Goal: Information Seeking & Learning: Learn about a topic

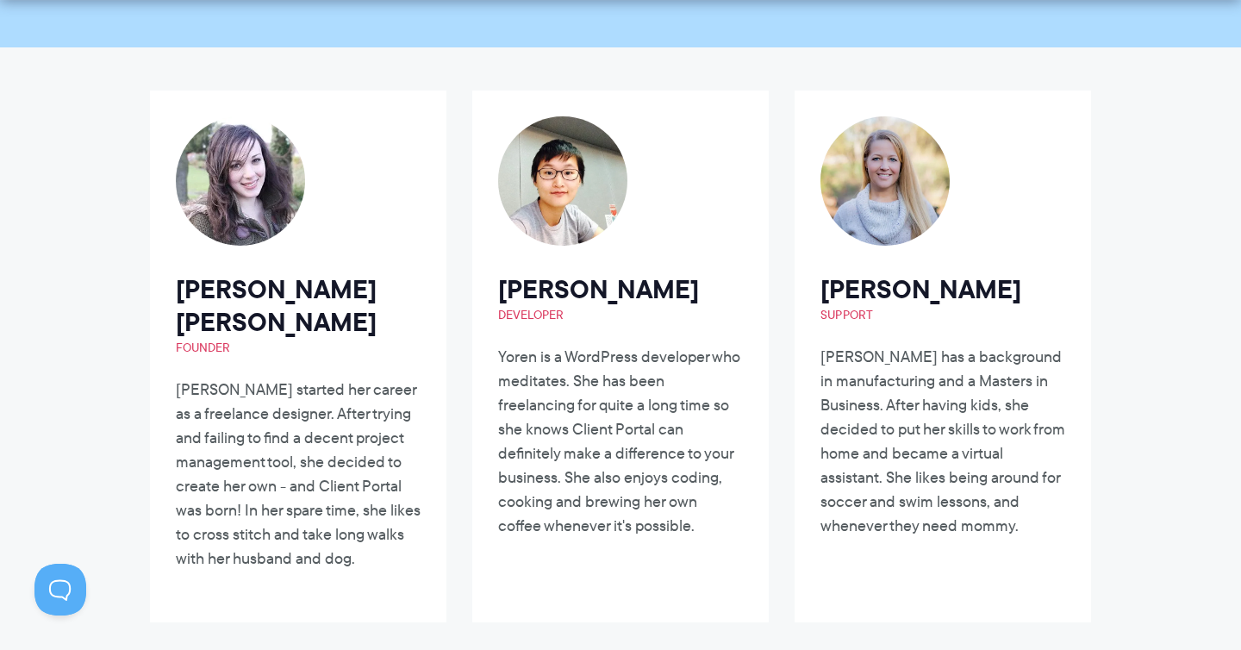
click at [350, 460] on p "Laura started her career as a freelance designer. After trying and failing to f…" at bounding box center [298, 473] width 245 height 193
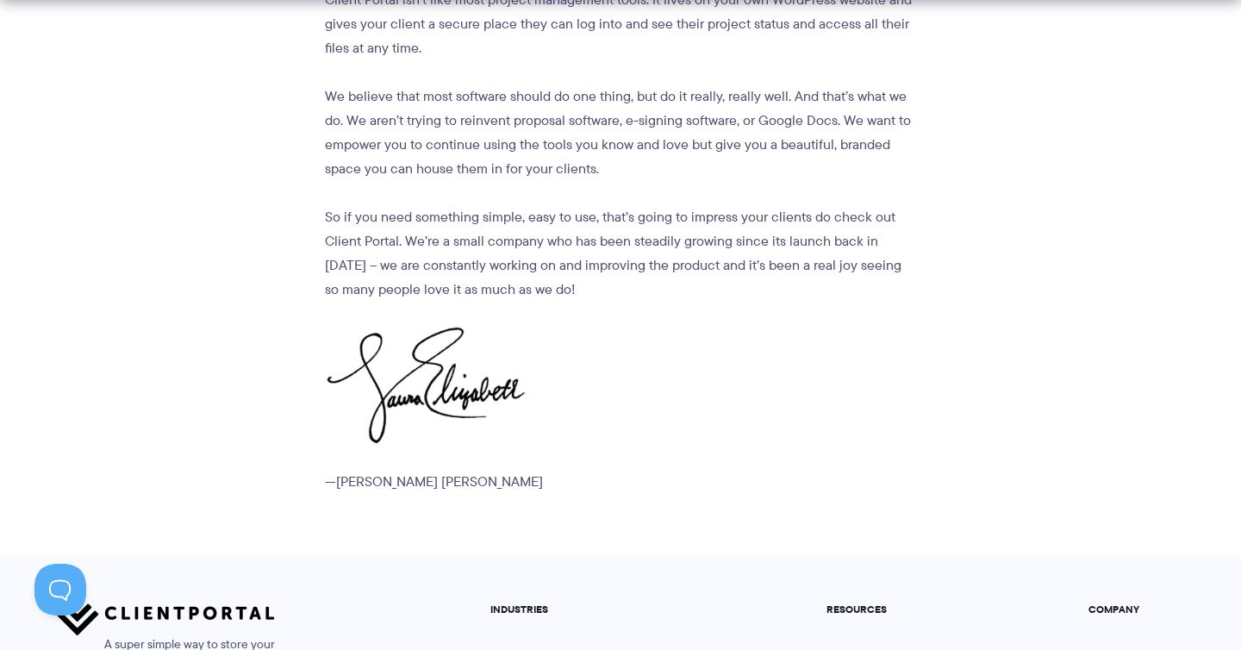
scroll to position [2298, 0]
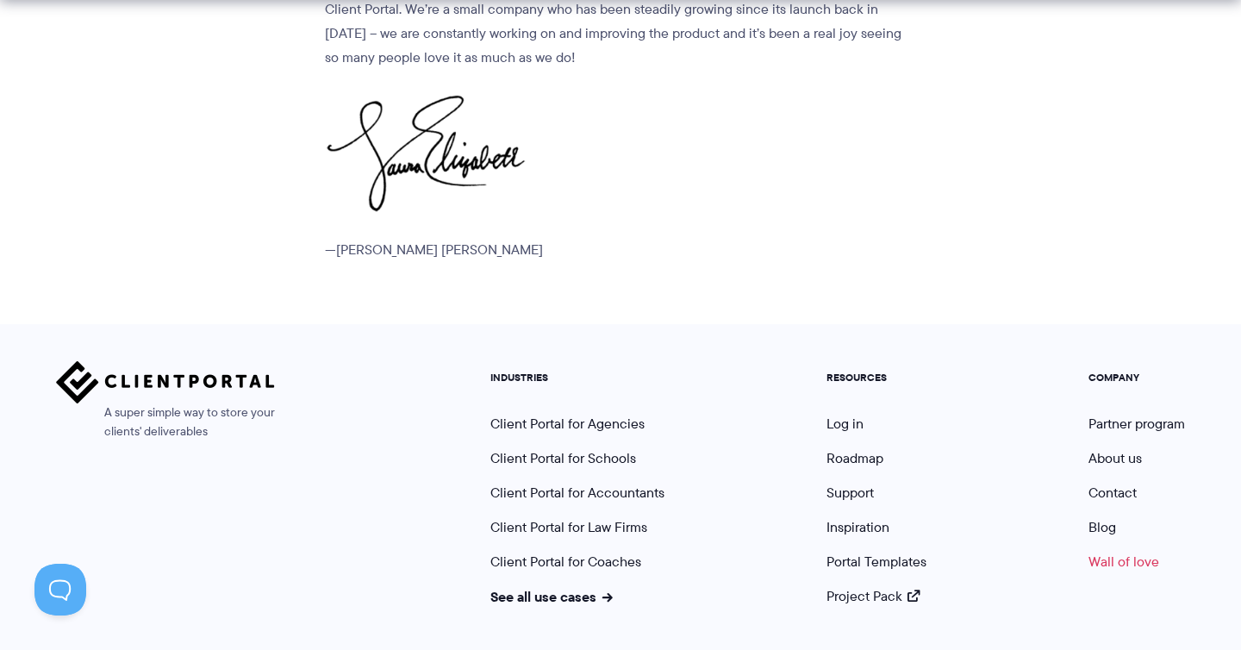
click at [1134, 551] on link "Wall of love" at bounding box center [1123, 561] width 71 height 20
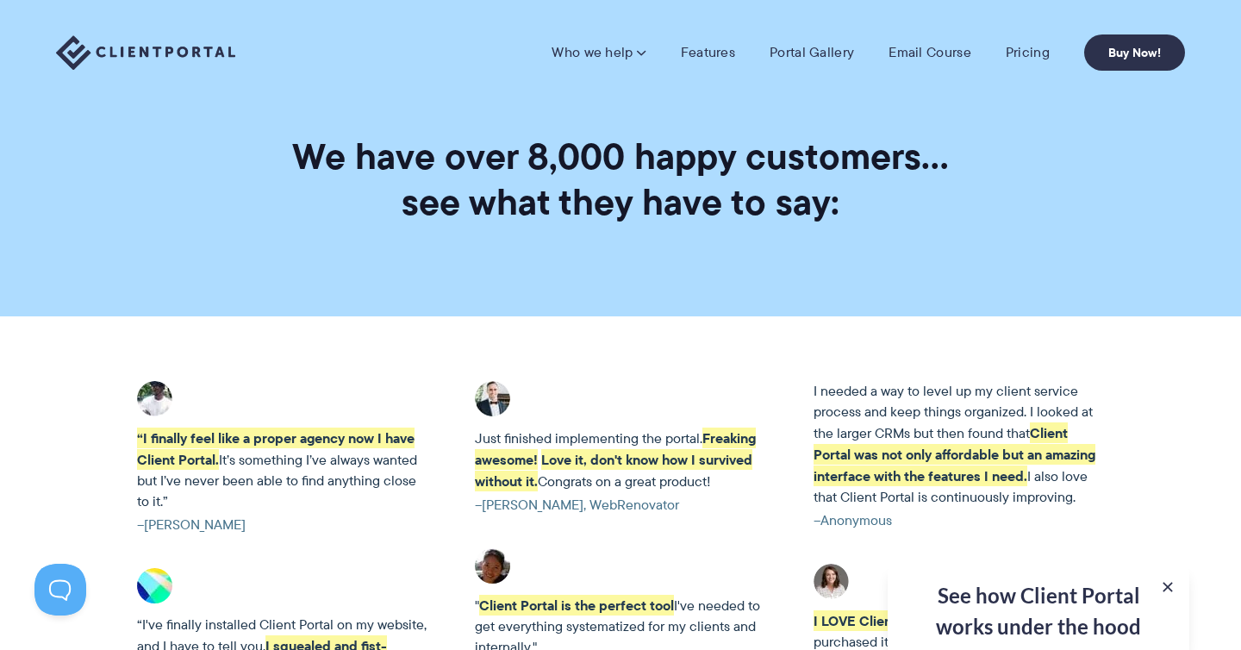
click at [156, 66] on img at bounding box center [145, 52] width 179 height 35
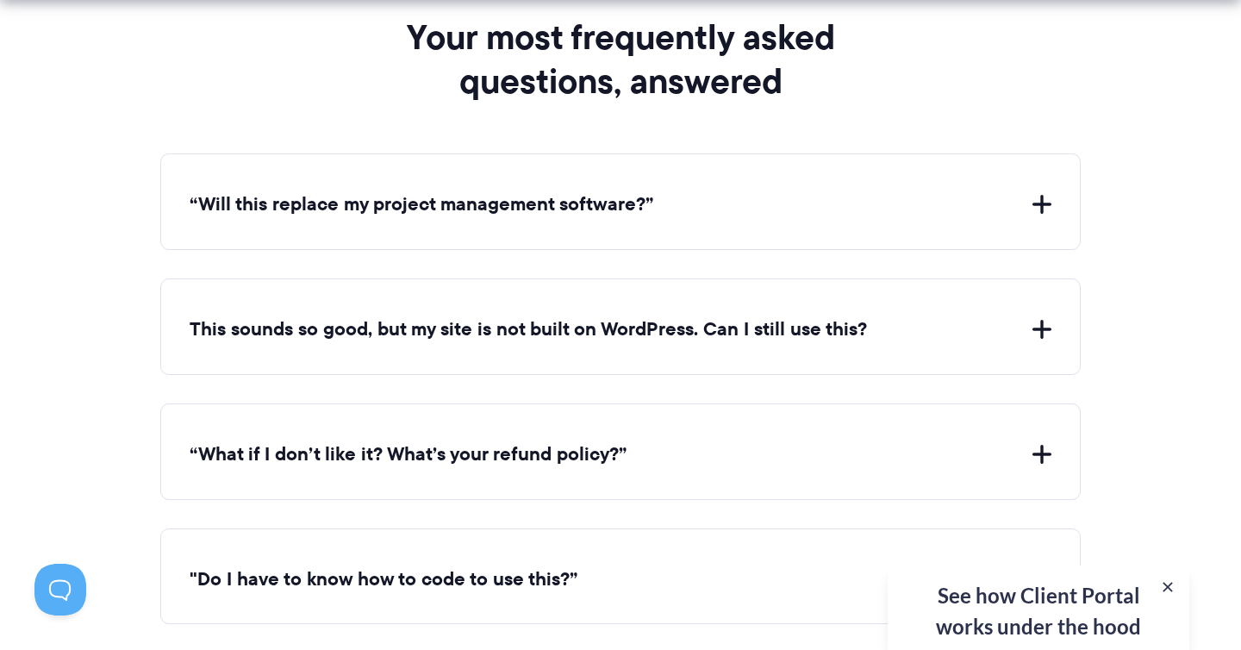
scroll to position [7258, 0]
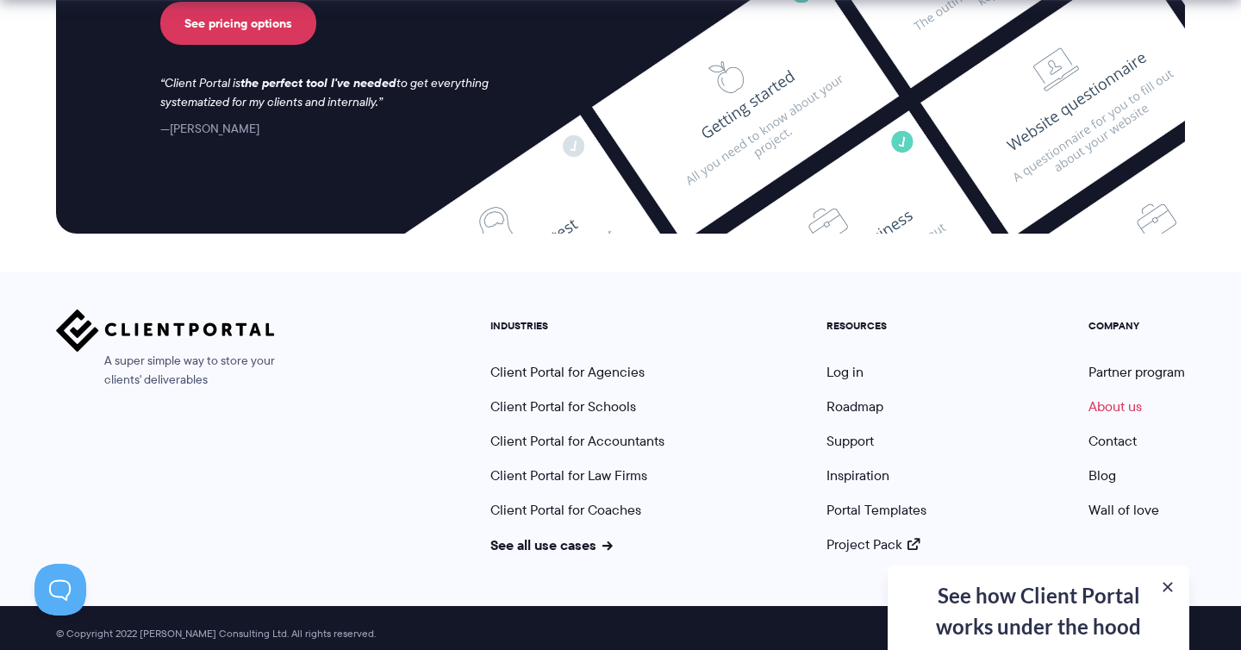
click at [1117, 396] on link "About us" at bounding box center [1114, 406] width 53 height 20
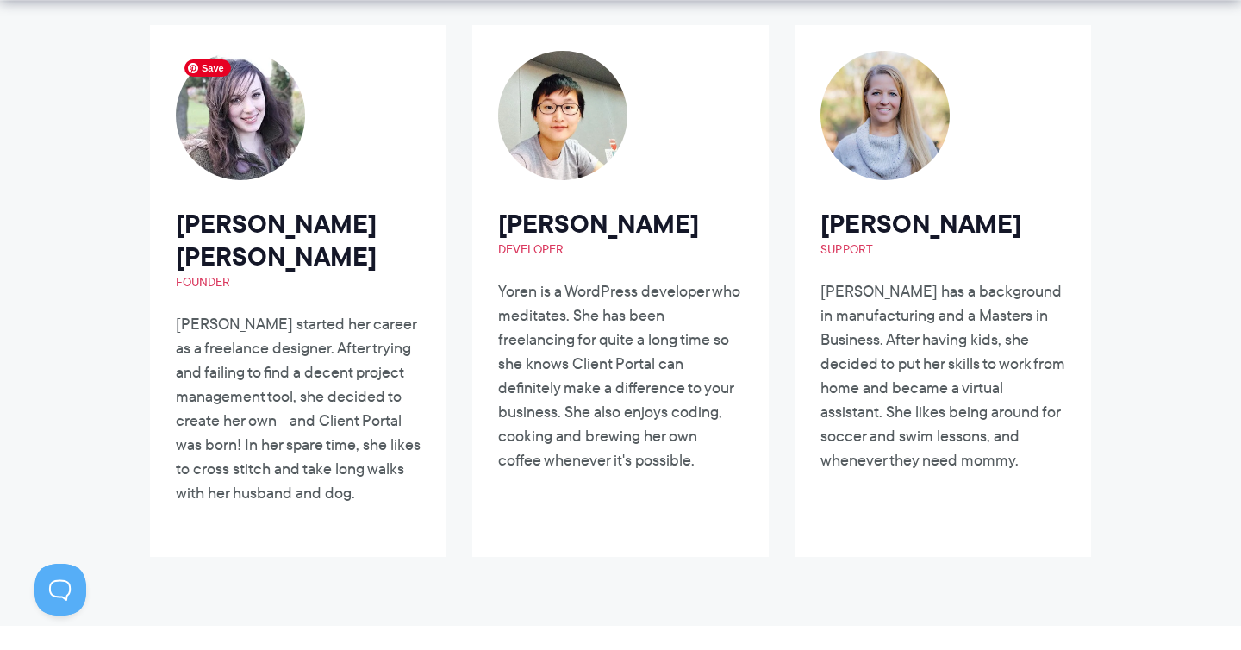
click at [261, 123] on img at bounding box center [240, 115] width 129 height 129
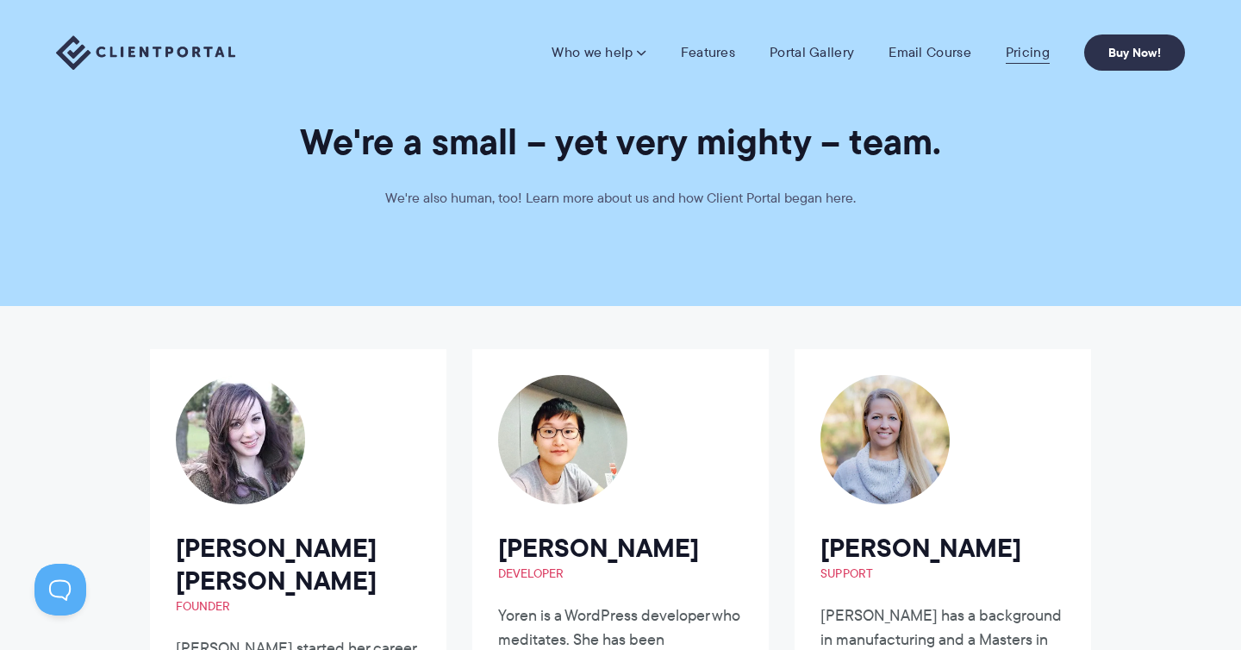
click at [1036, 49] on link "Pricing" at bounding box center [1027, 52] width 44 height 17
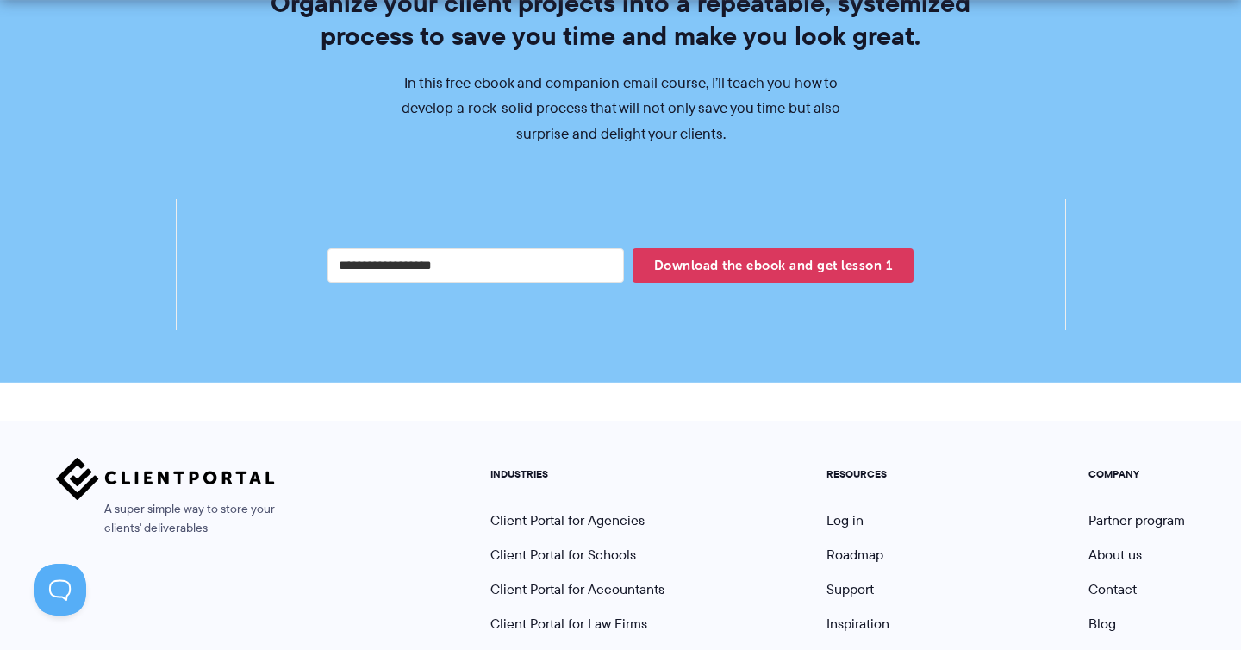
scroll to position [3355, 0]
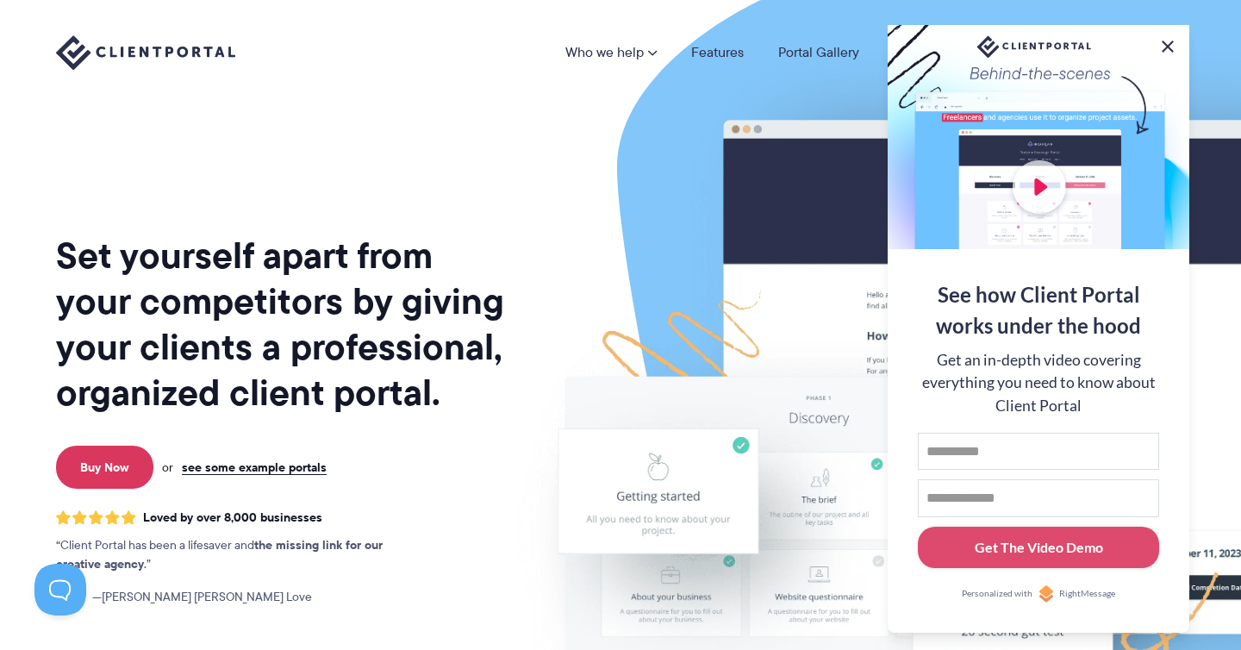
click at [1173, 36] on button at bounding box center [1167, 46] width 21 height 21
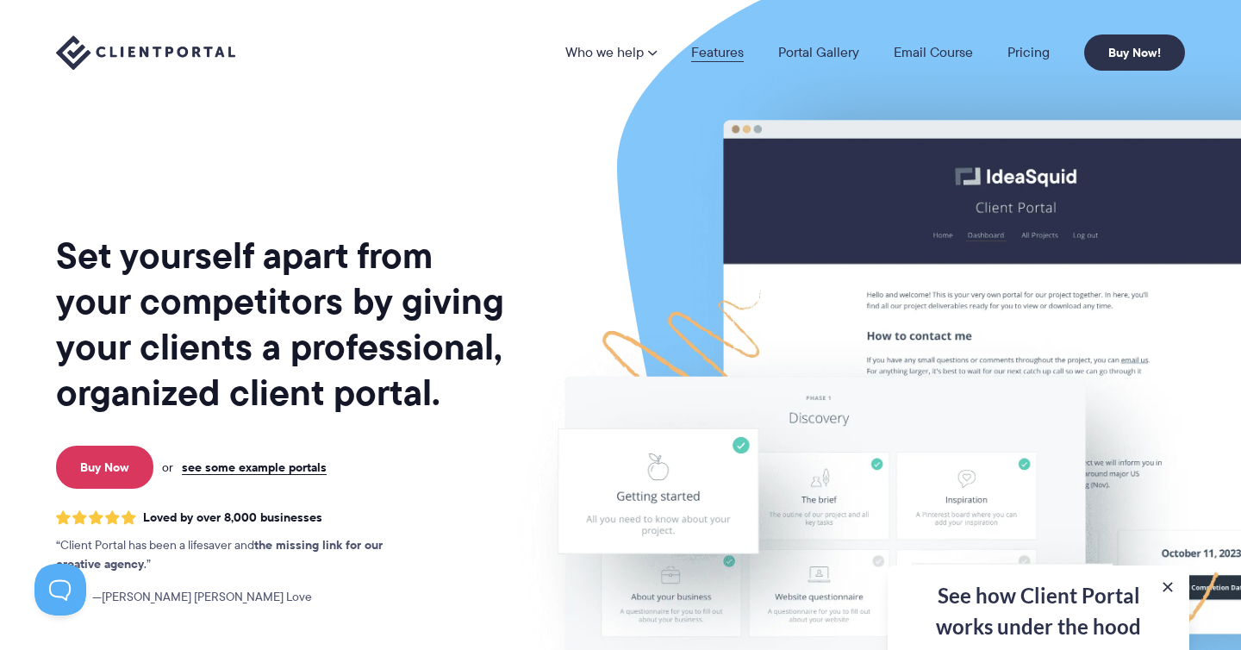
click at [699, 57] on link "Features" at bounding box center [717, 53] width 53 height 14
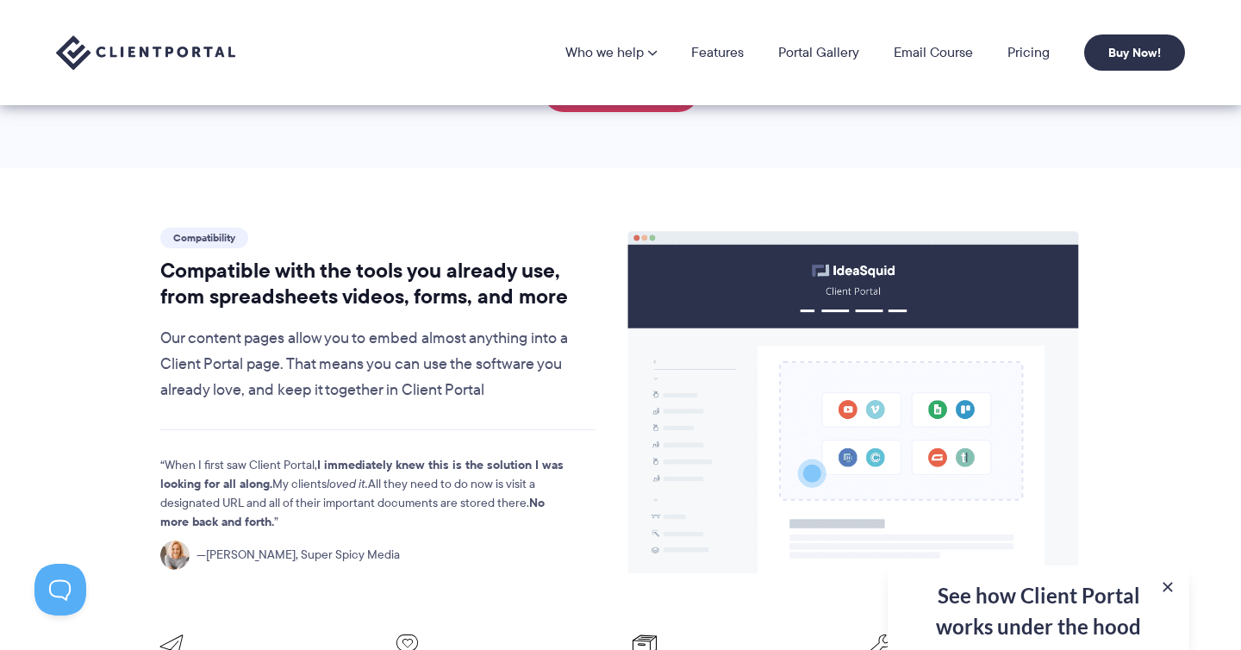
scroll to position [1440, 0]
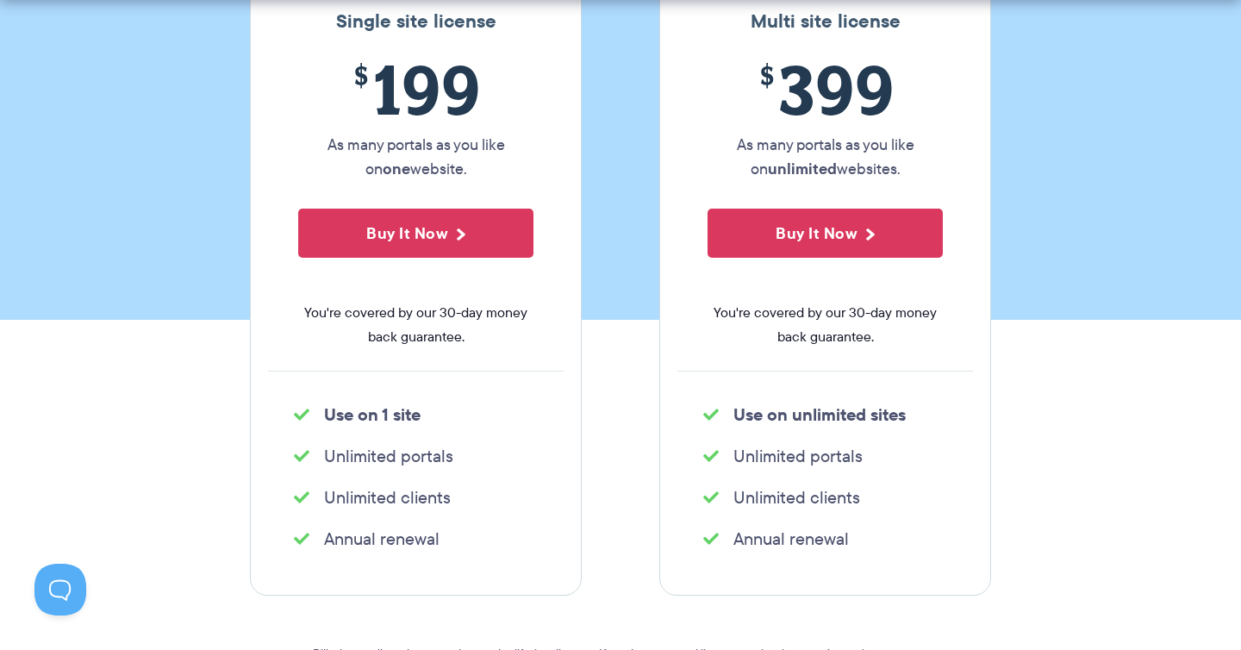
scroll to position [343, 0]
click at [1086, 333] on section "Single site license $ 199 As many portals as you like on one website. Buy It No…" at bounding box center [620, 352] width 1241 height 876
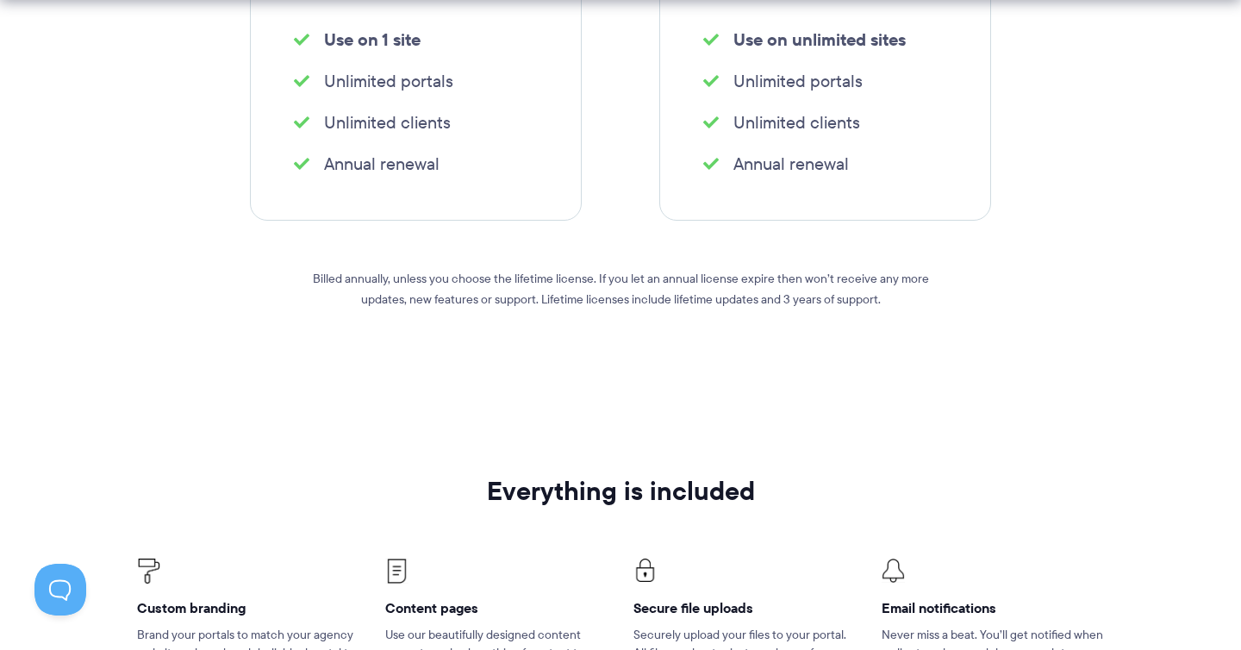
scroll to position [725, 0]
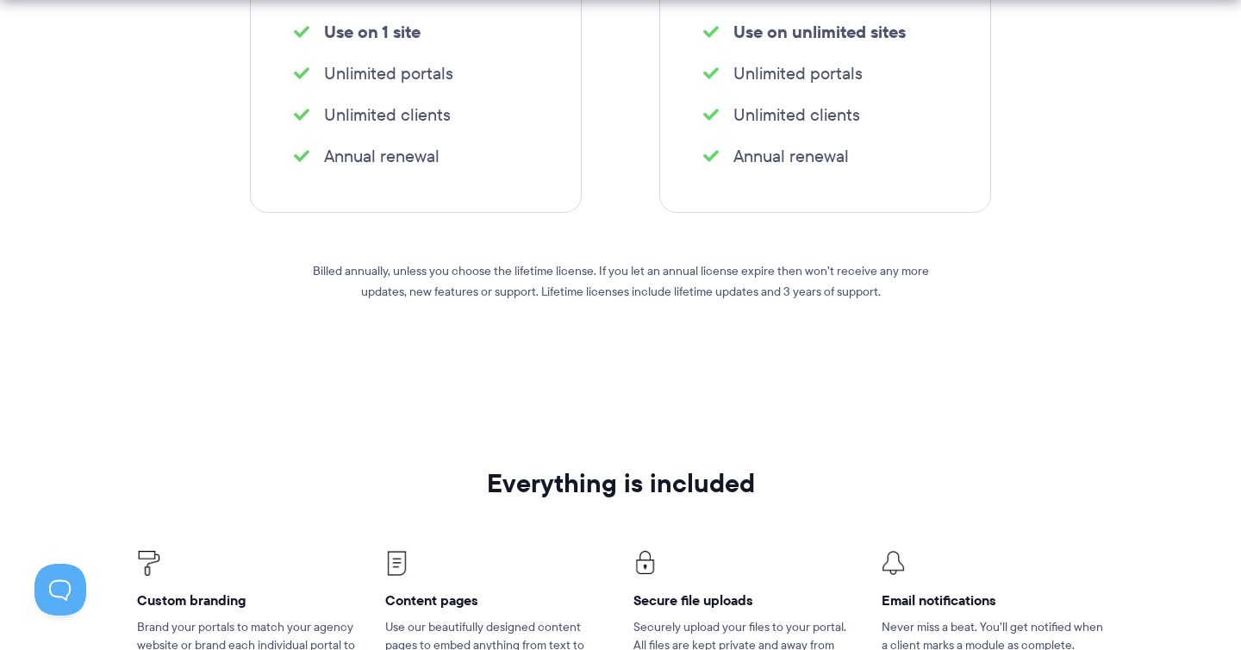
click at [784, 271] on p "Billed annually, unless you choose the lifetime license. If you let an annual l…" at bounding box center [620, 280] width 620 height 41
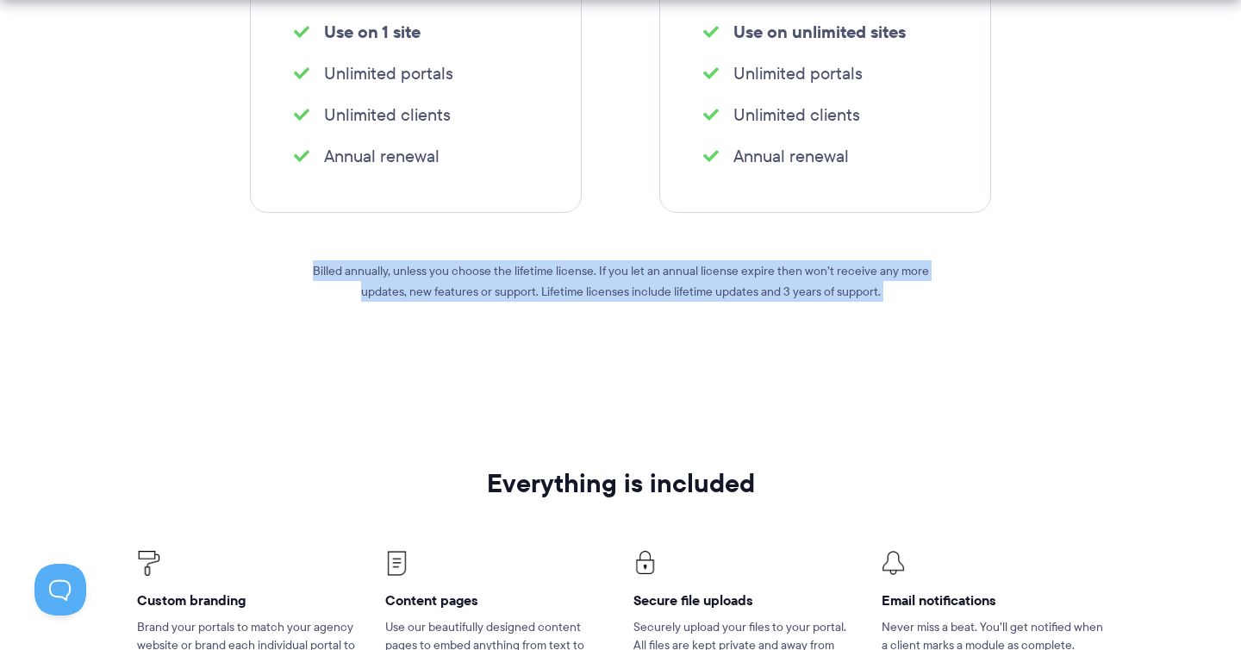
click at [740, 297] on p "Billed annually, unless you choose the lifetime license. If you let an annual l…" at bounding box center [620, 280] width 620 height 41
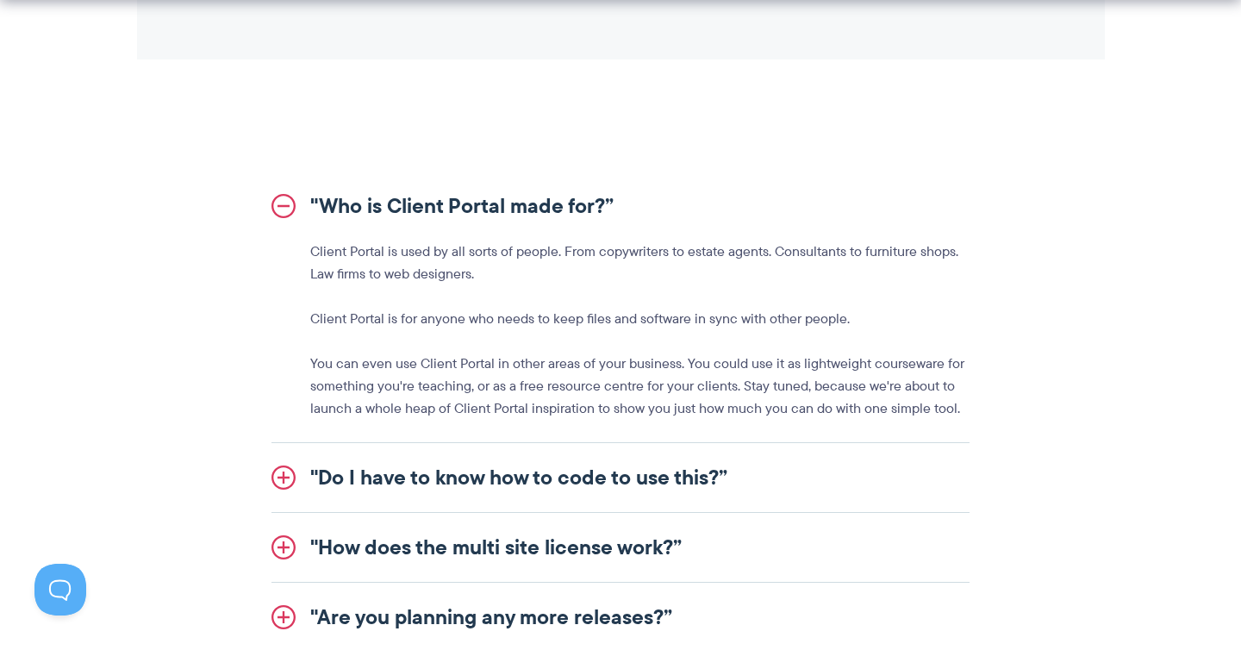
scroll to position [1881, 0]
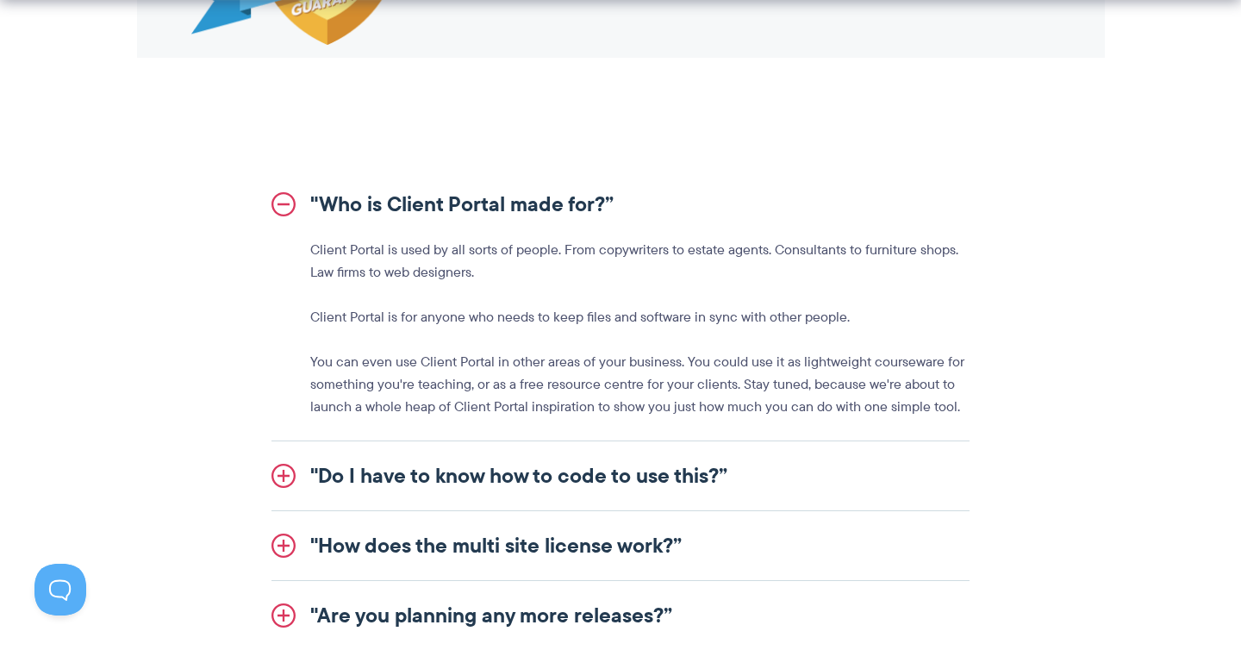
click at [292, 204] on link ""Who is Client Portal made for?”" at bounding box center [620, 204] width 698 height 69
click at [416, 370] on p "You can even use Client Portal in other areas of your business. You could use i…" at bounding box center [639, 384] width 659 height 67
click at [476, 464] on link ""Do I have to know how to code to use this?”" at bounding box center [620, 475] width 698 height 69
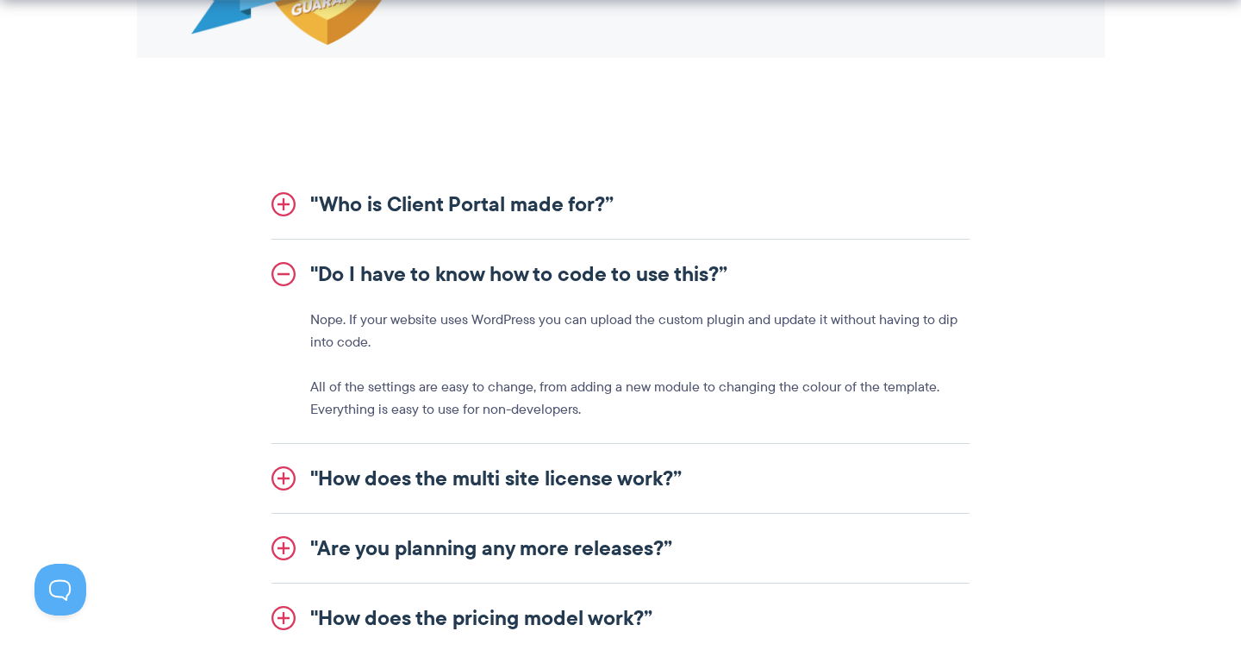
click at [432, 211] on link ""Who is Client Portal made for?”" at bounding box center [620, 204] width 698 height 69
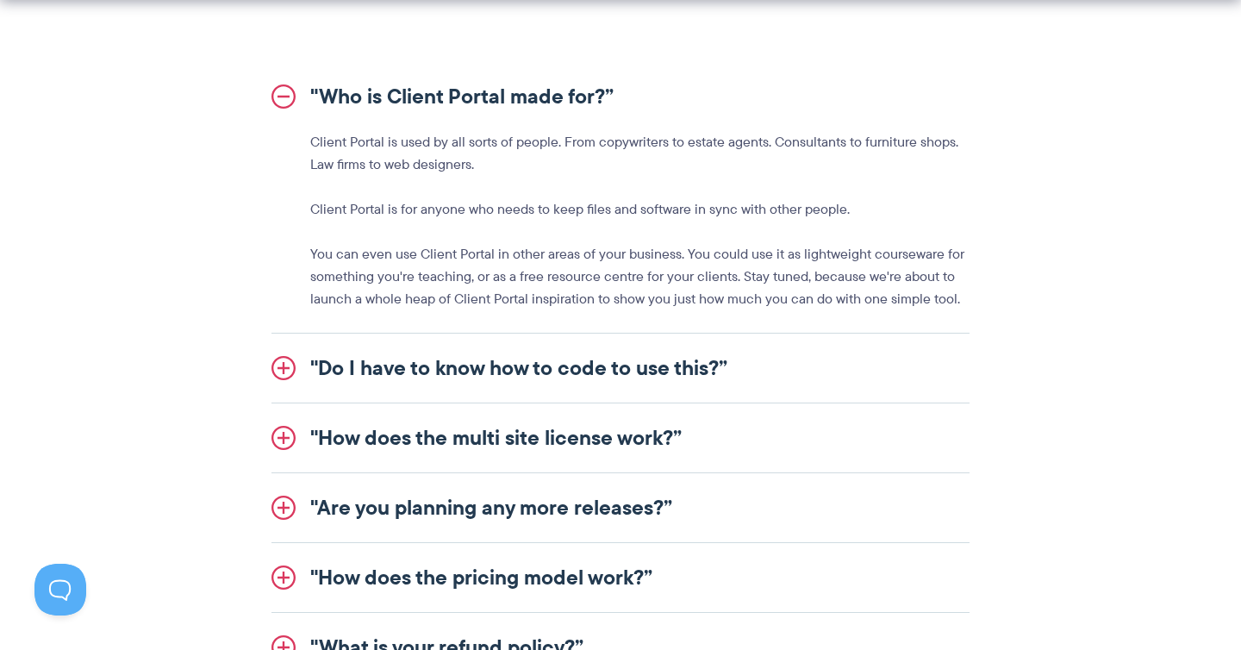
scroll to position [1987, 0]
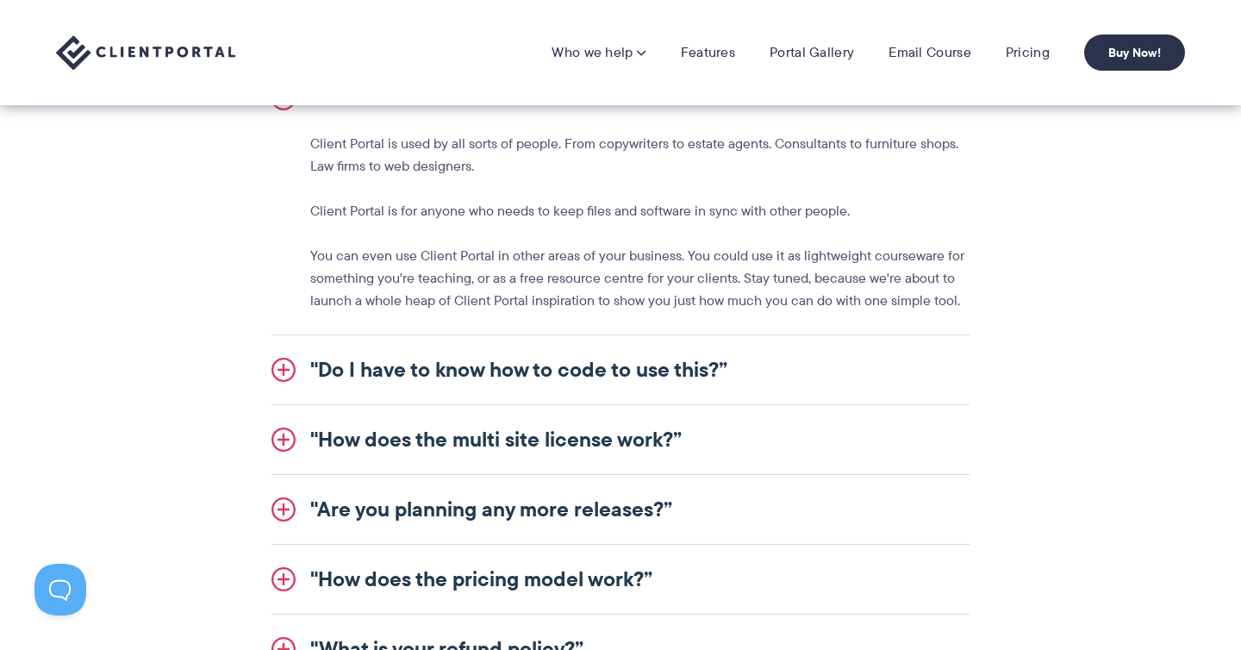
click at [711, 427] on link ""How does the multi site license work?”" at bounding box center [620, 439] width 698 height 69
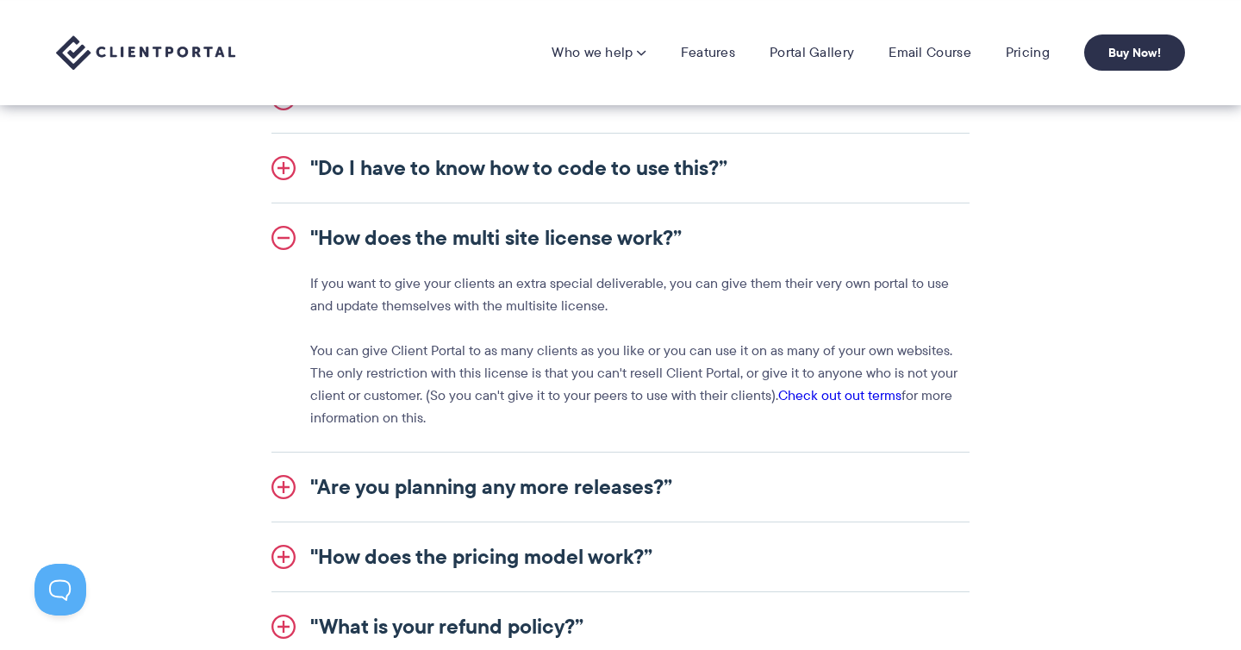
click at [445, 526] on link ""How does the pricing model work?”" at bounding box center [620, 556] width 698 height 69
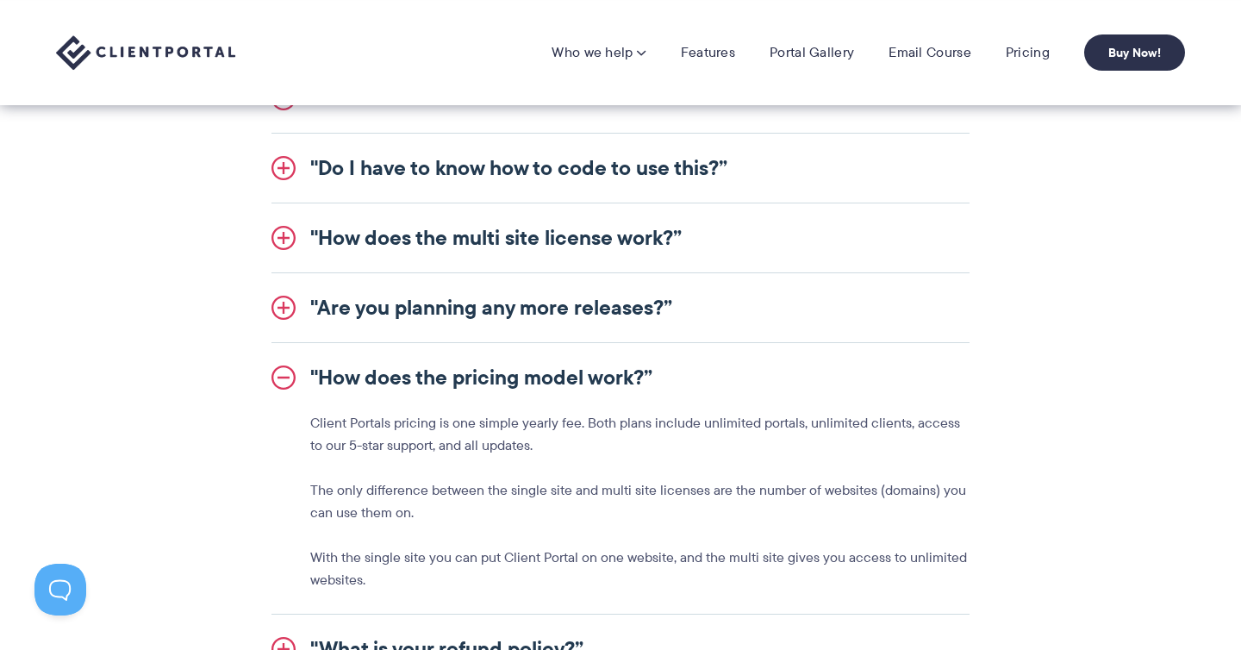
click at [476, 305] on link ""Are you planning any more releases?”" at bounding box center [620, 307] width 698 height 69
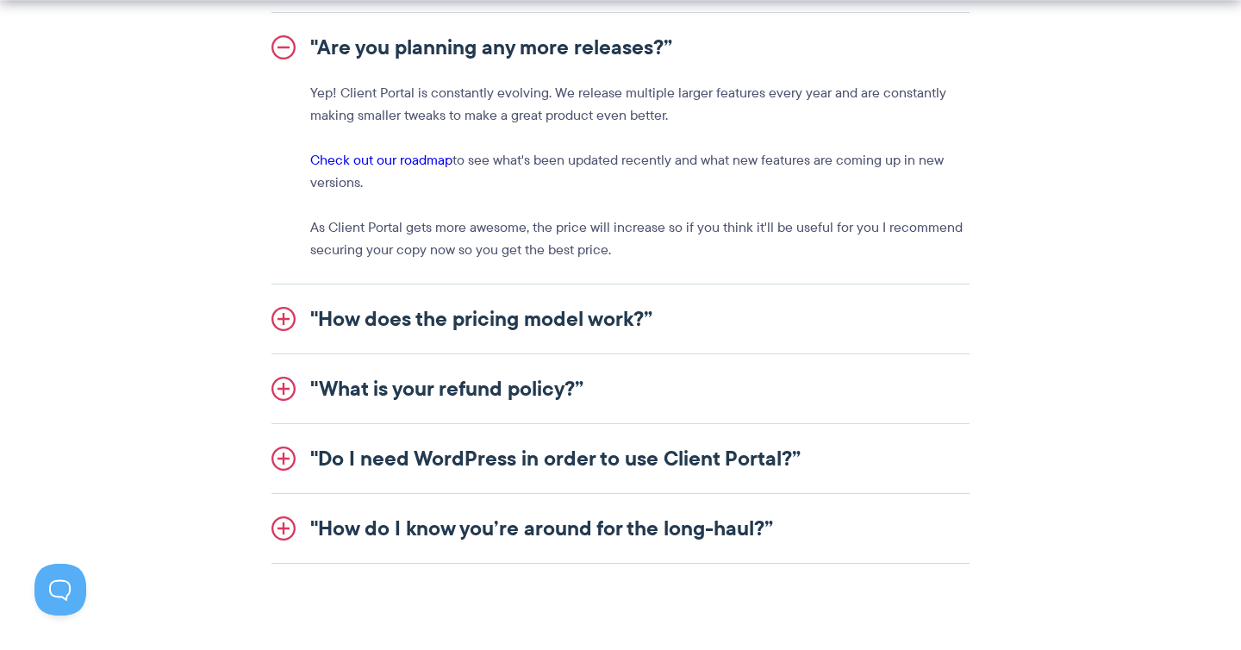
scroll to position [2255, 0]
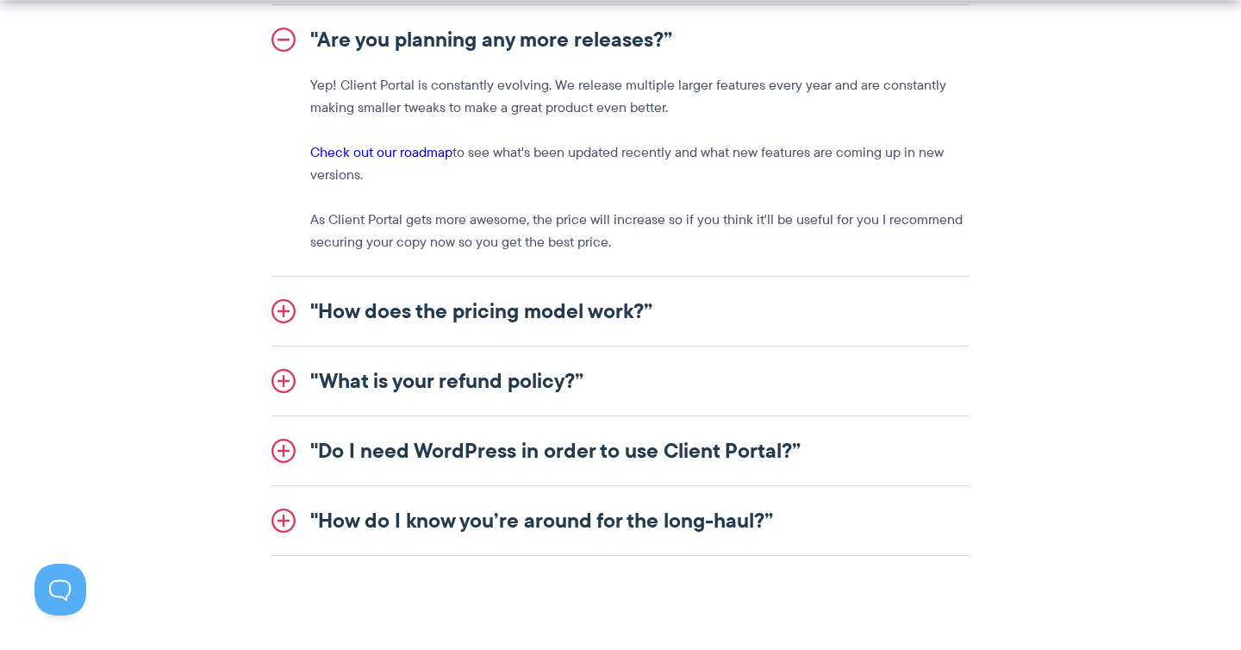
click at [593, 314] on link ""How does the pricing model work?”" at bounding box center [620, 311] width 698 height 69
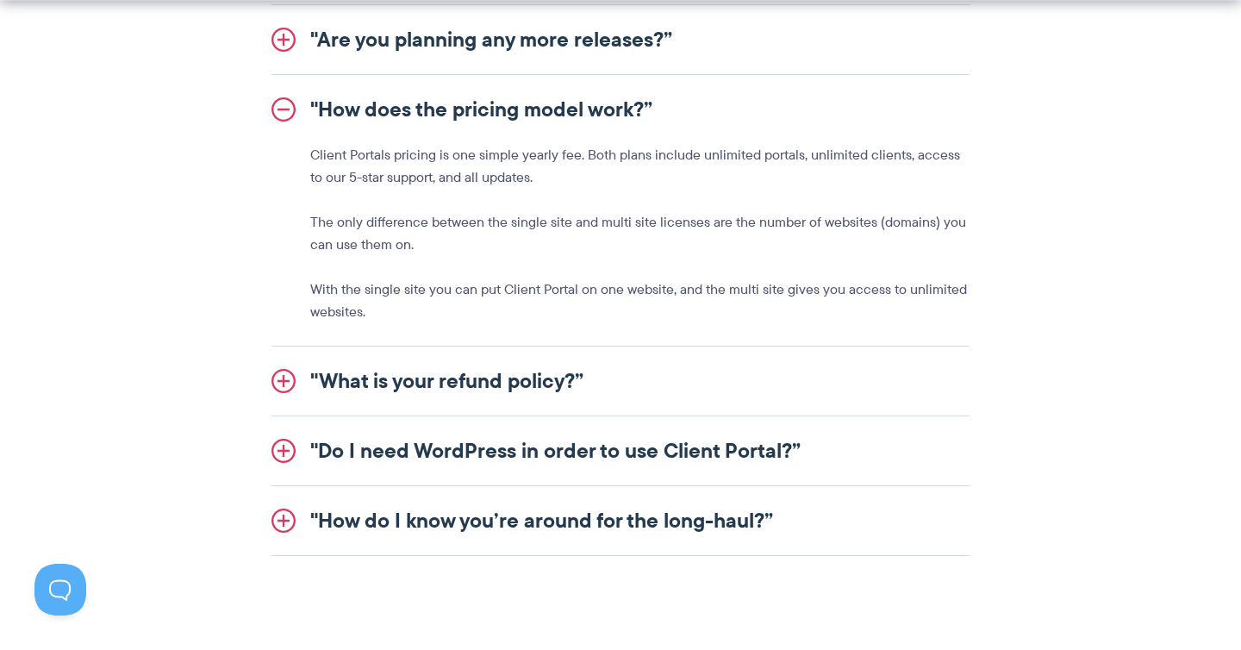
click at [490, 367] on link ""What is your refund policy?”" at bounding box center [620, 380] width 698 height 69
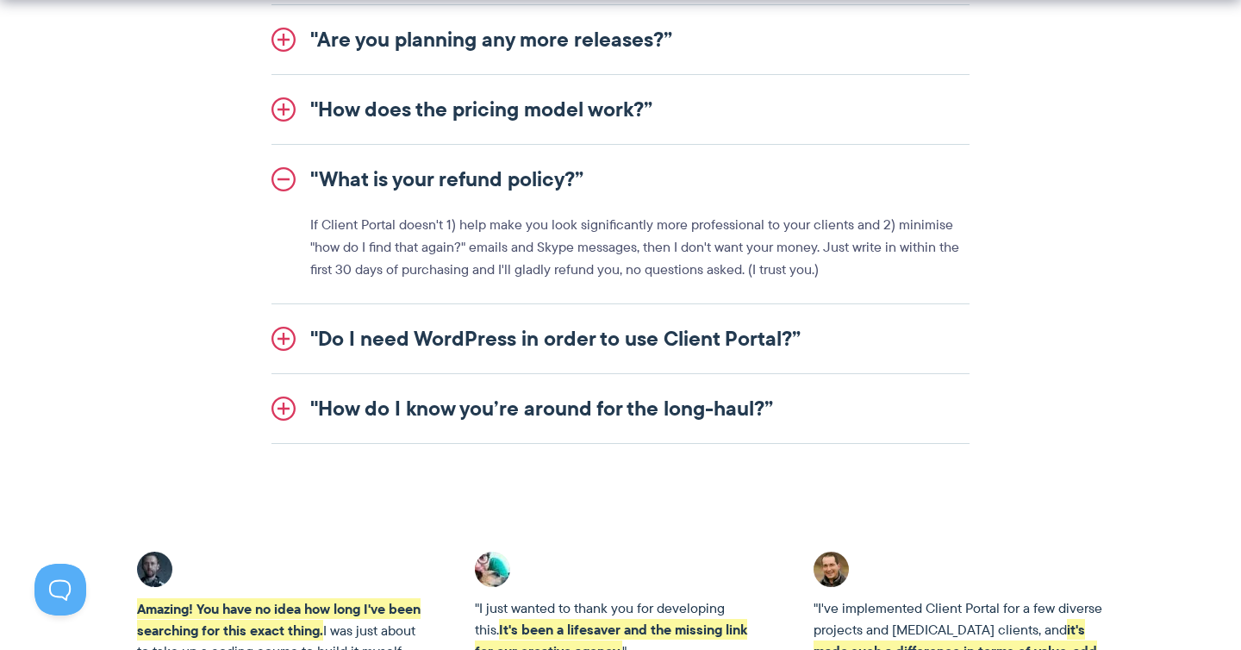
click at [493, 347] on link ""Do I need WordPress in order to use Client Portal?”" at bounding box center [620, 338] width 698 height 69
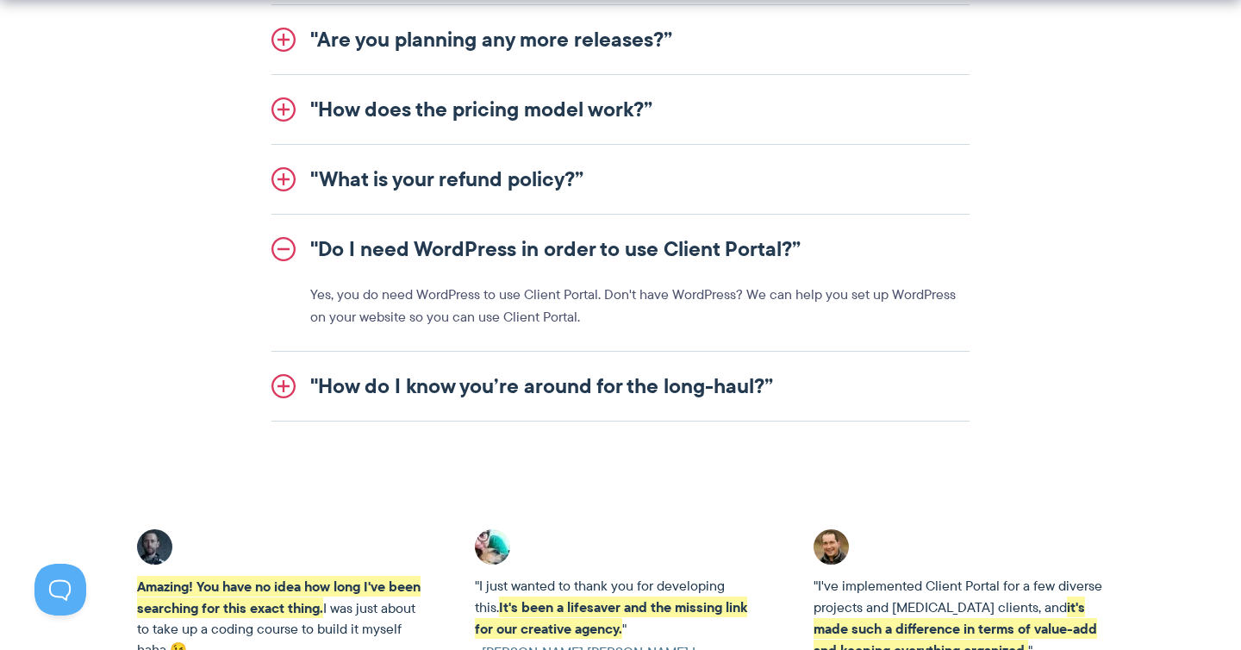
click at [497, 395] on link ""How do I know you’re around for the long-haul?”" at bounding box center [620, 386] width 698 height 69
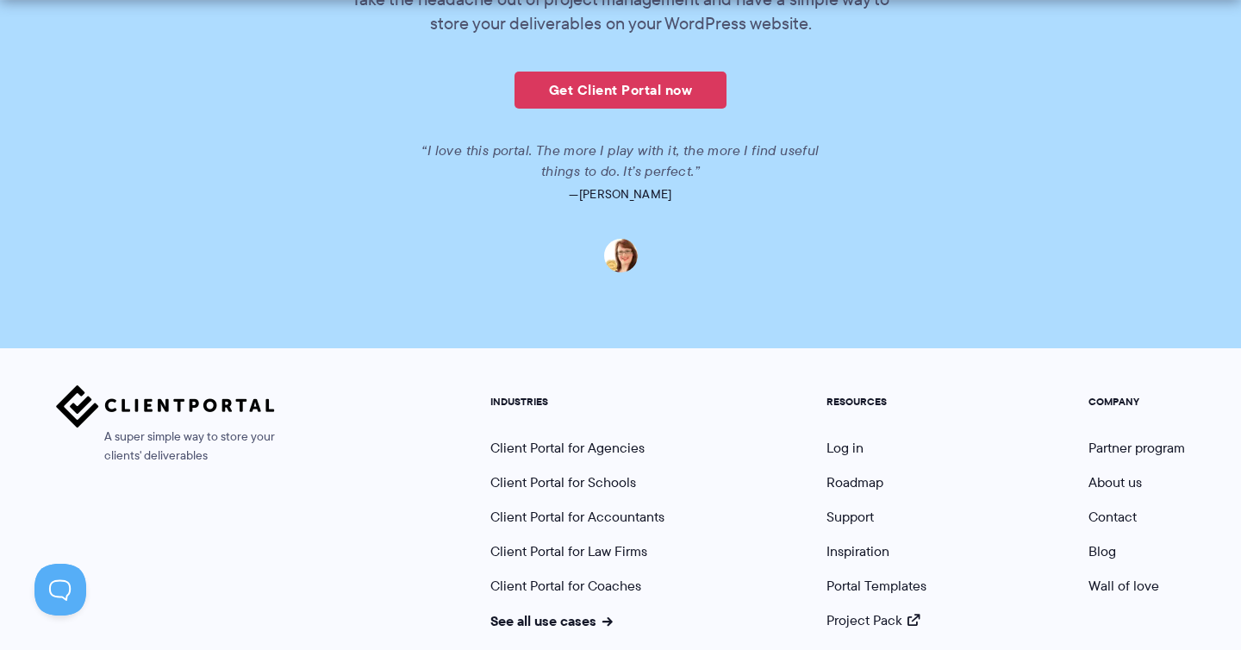
scroll to position [4270, 0]
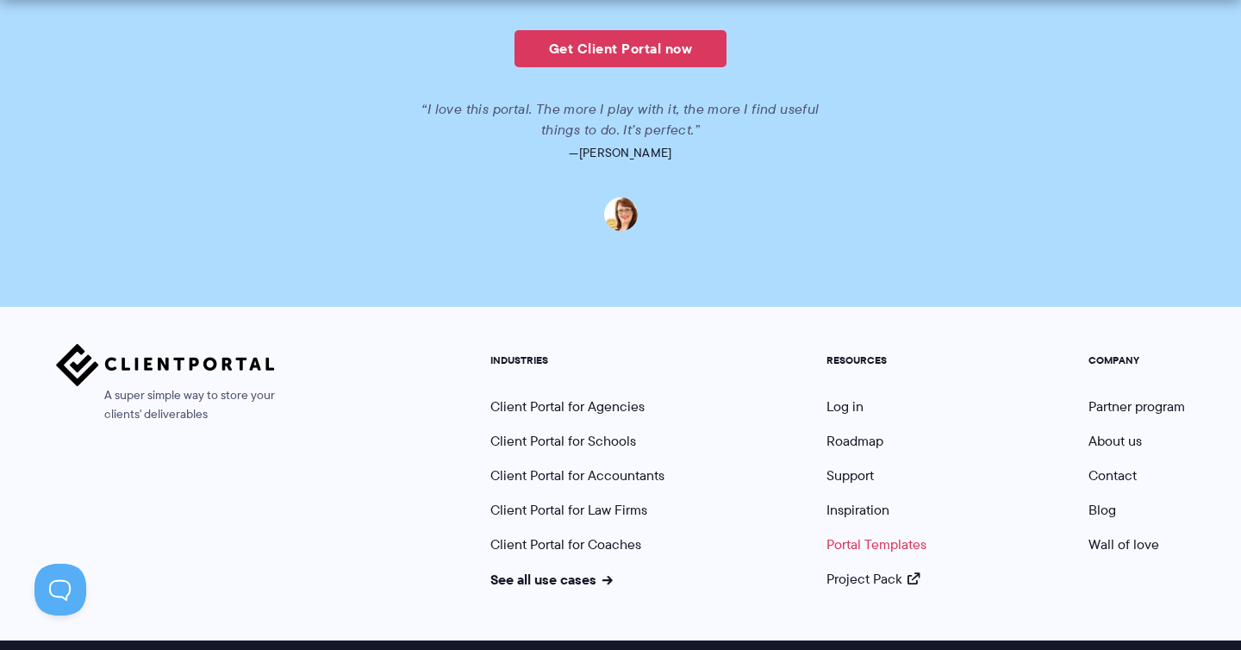
click at [872, 534] on link "Portal Templates" at bounding box center [876, 544] width 100 height 20
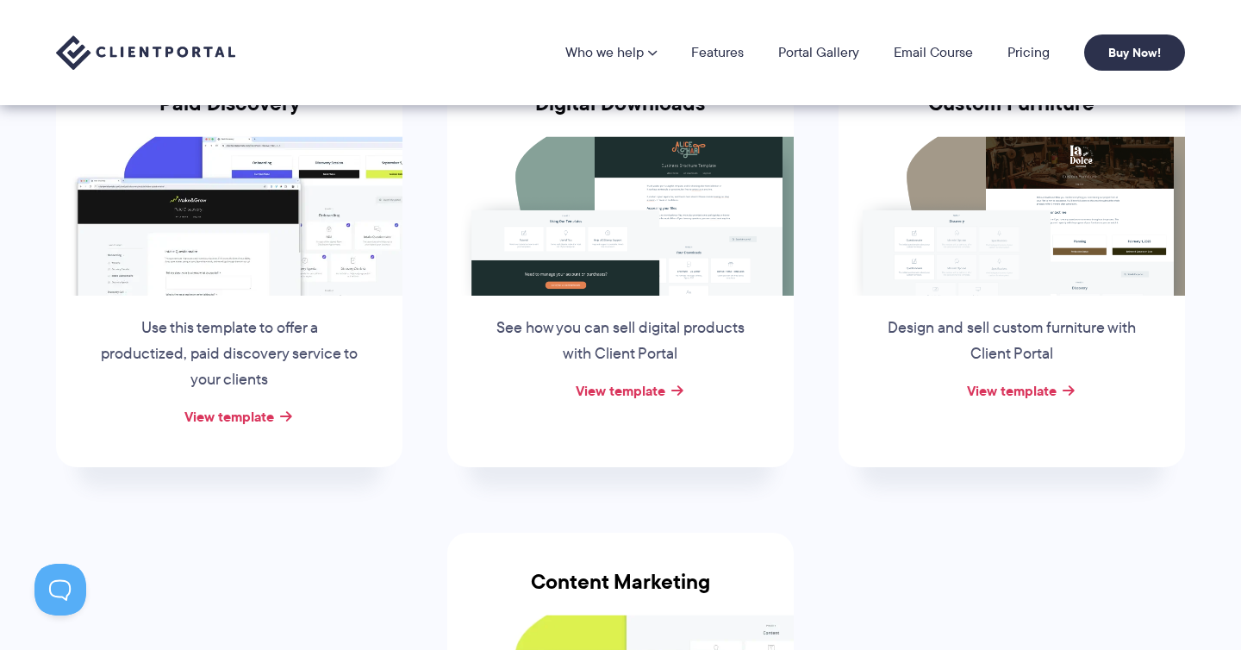
scroll to position [277, 0]
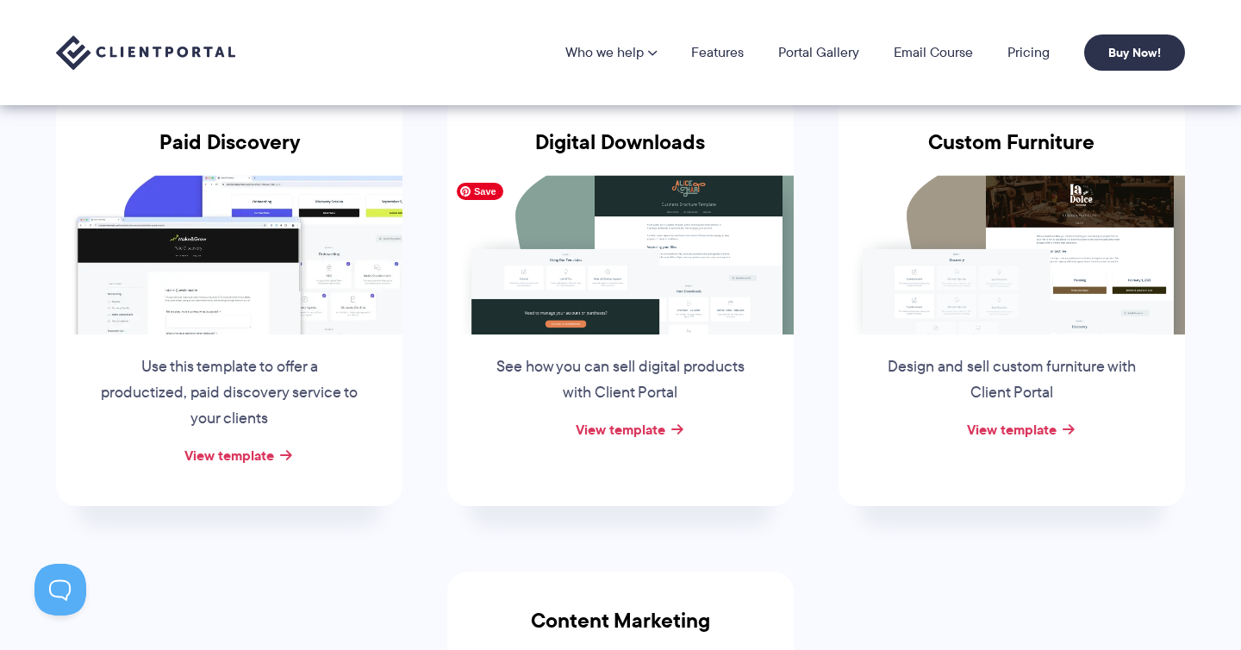
click at [735, 235] on img at bounding box center [620, 254] width 346 height 159
click at [247, 455] on link "View template" at bounding box center [229, 455] width 90 height 21
click at [269, 454] on link "View template" at bounding box center [229, 455] width 90 height 21
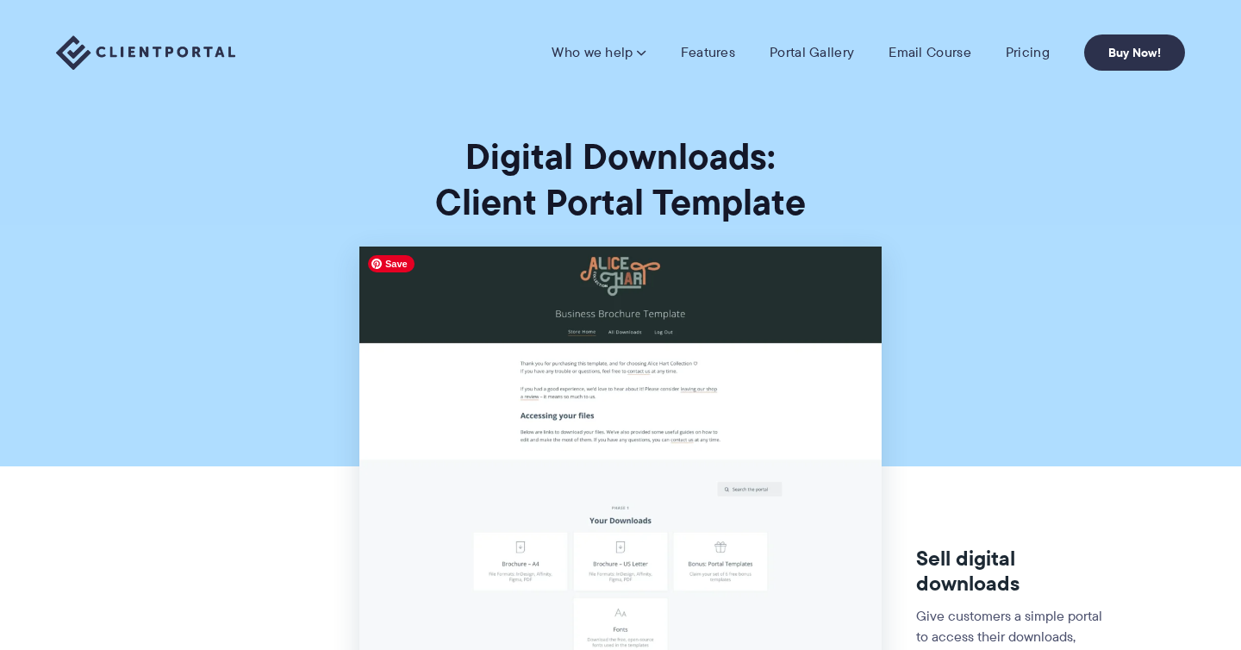
click at [700, 321] on img at bounding box center [619, 565] width 521 height 638
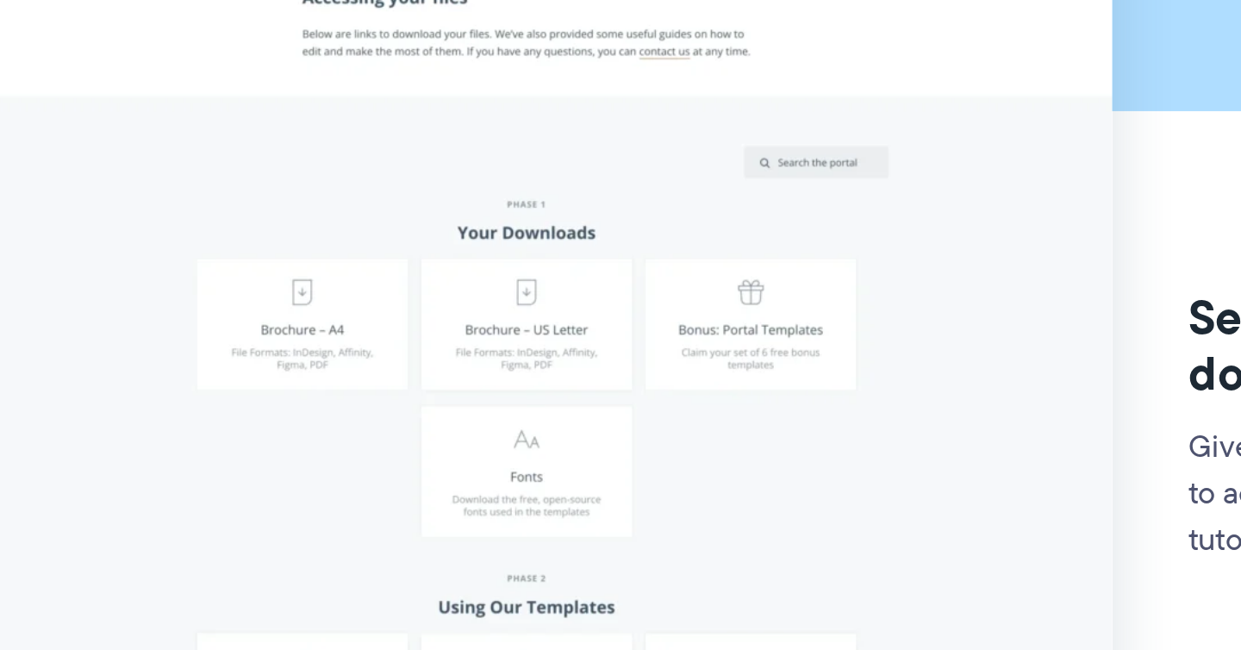
scroll to position [58, 0]
click at [645, 576] on img at bounding box center [619, 508] width 521 height 638
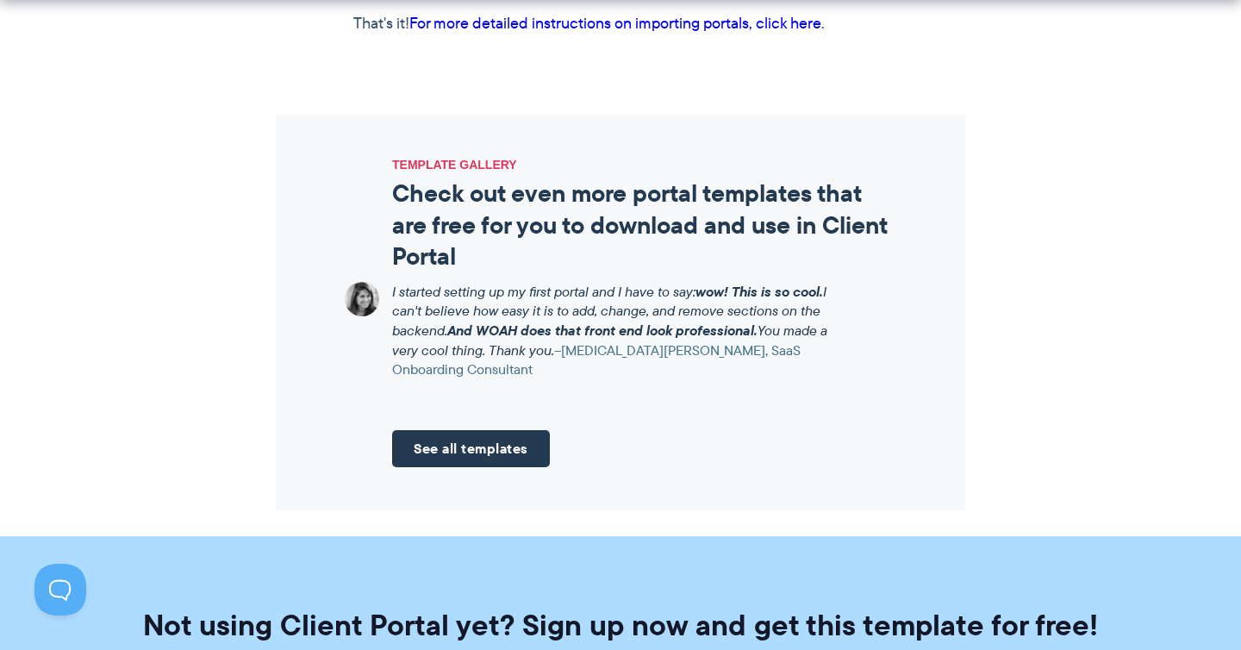
scroll to position [1857, 0]
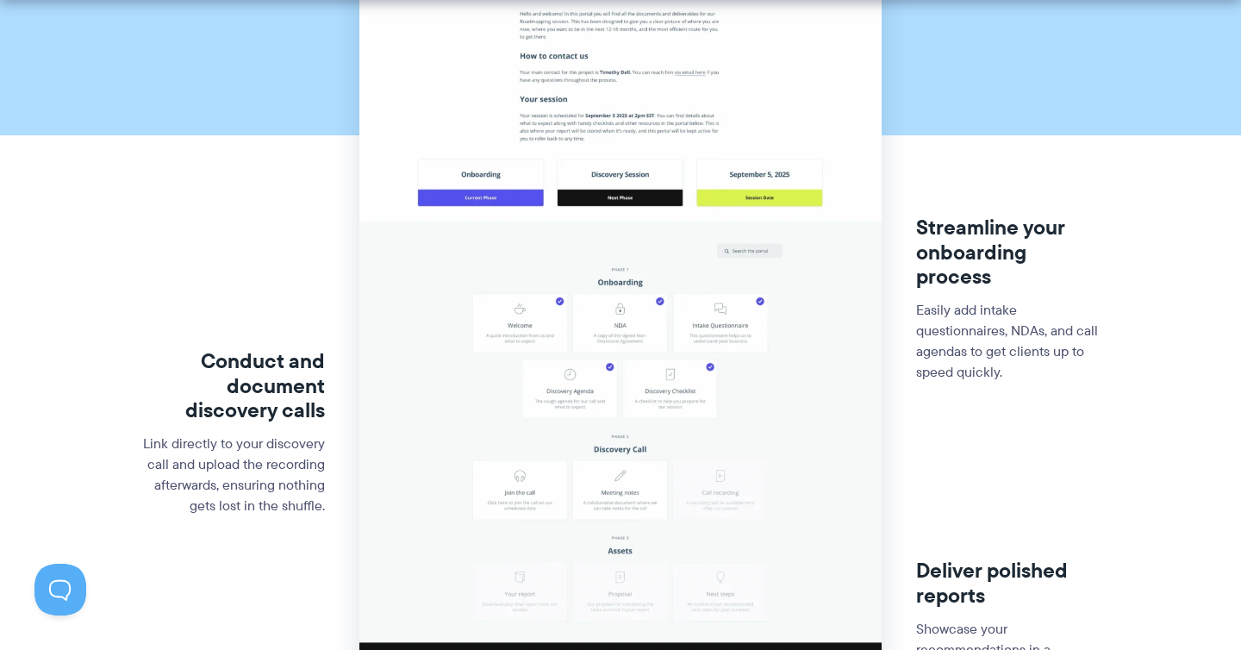
click at [310, 449] on p "Link directly to your discovery call and upload the recording afterwards, ensur…" at bounding box center [231, 474] width 189 height 83
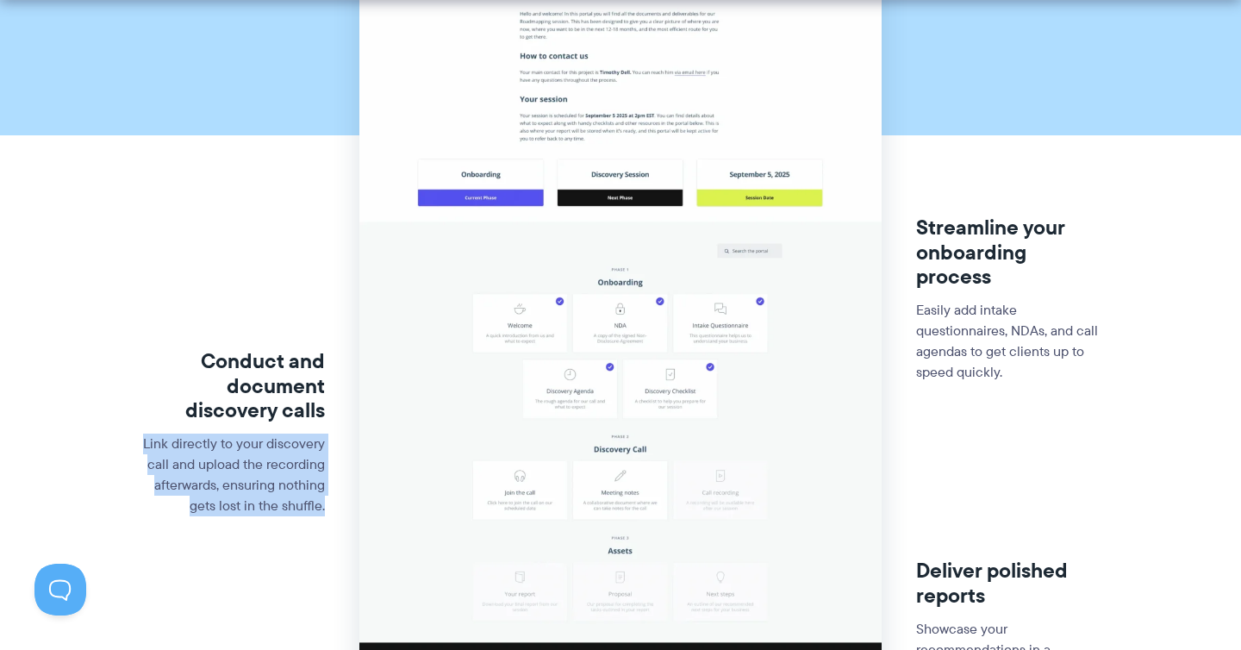
click at [301, 473] on p "Link directly to your discovery call and upload the recording afterwards, ensur…" at bounding box center [231, 474] width 189 height 83
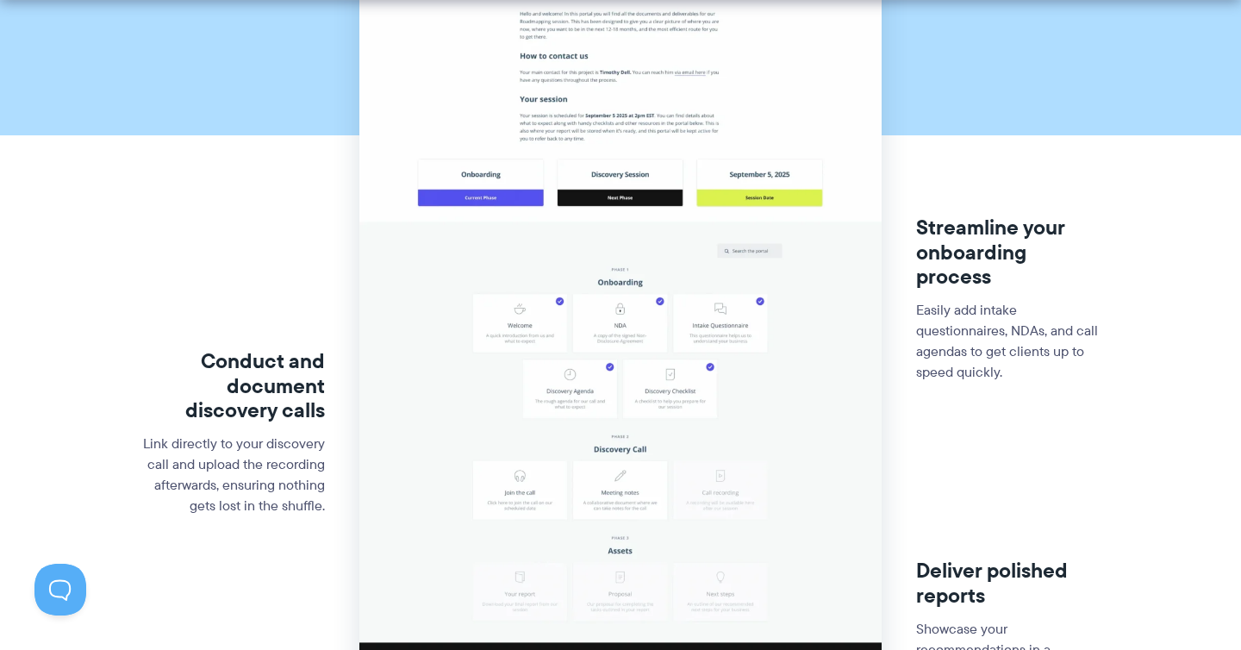
click at [301, 473] on p "Link directly to your discovery call and upload the recording afterwards, ensur…" at bounding box center [231, 474] width 189 height 83
click at [298, 502] on p "Link directly to your discovery call and upload the recording afterwards, ensur…" at bounding box center [231, 474] width 189 height 83
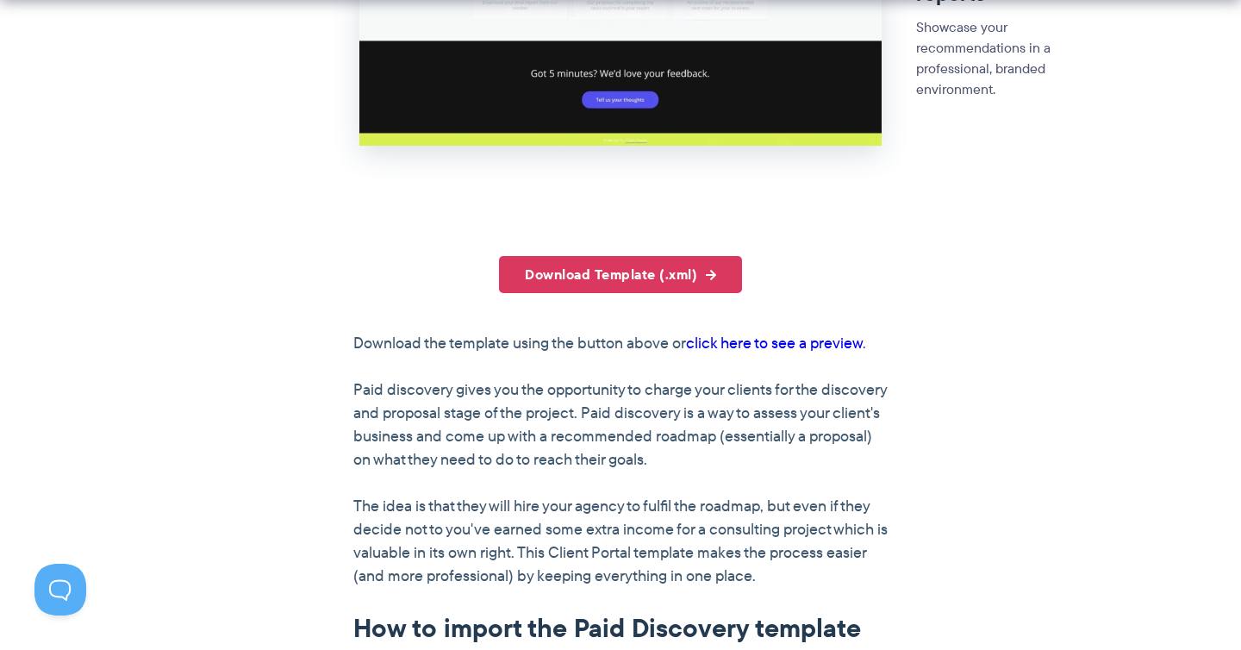
scroll to position [934, 0]
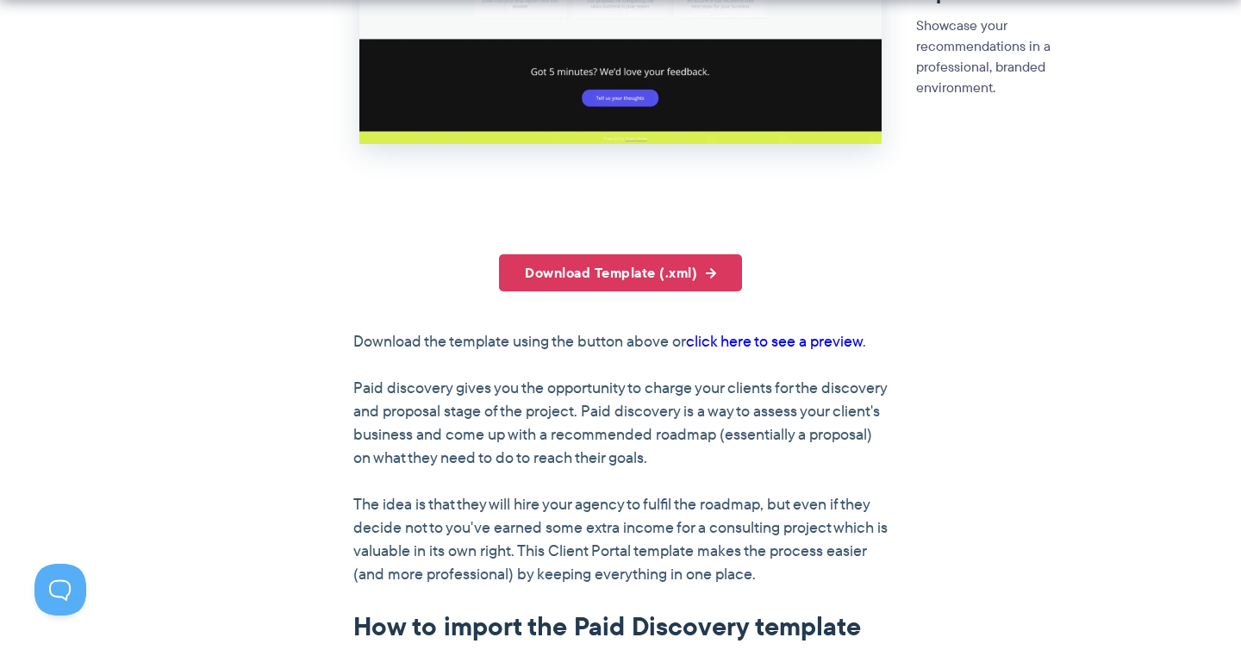
click at [738, 339] on link "click here to see a preview" at bounding box center [774, 341] width 177 height 22
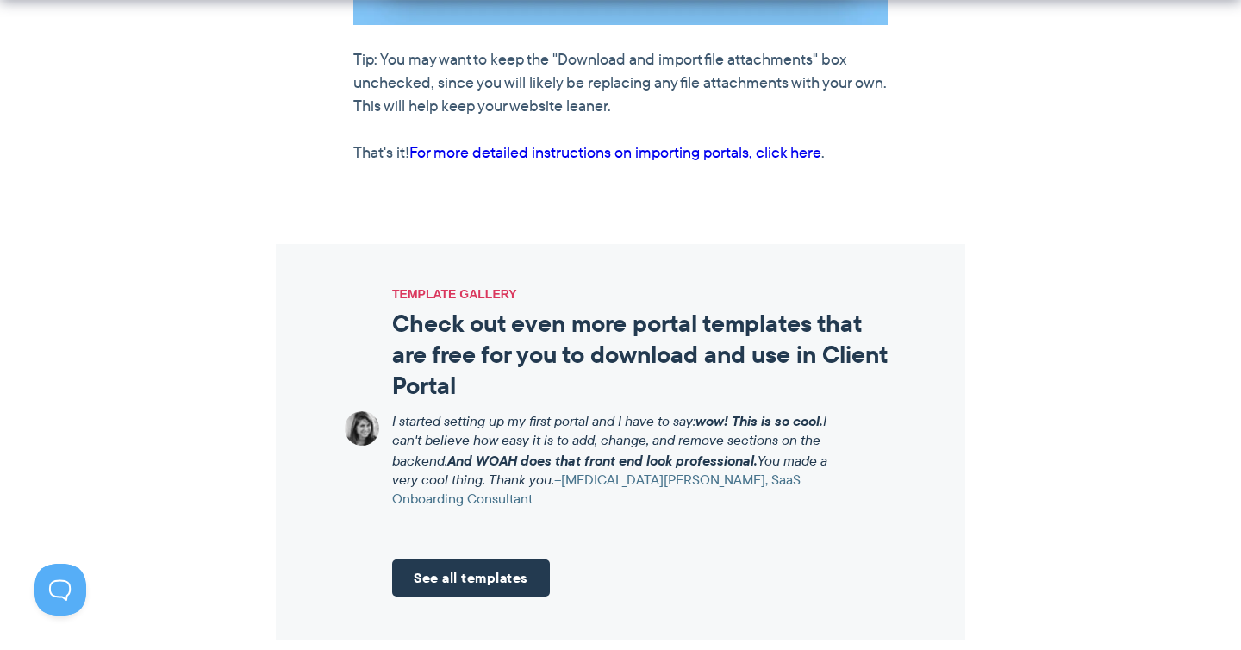
scroll to position [1976, 0]
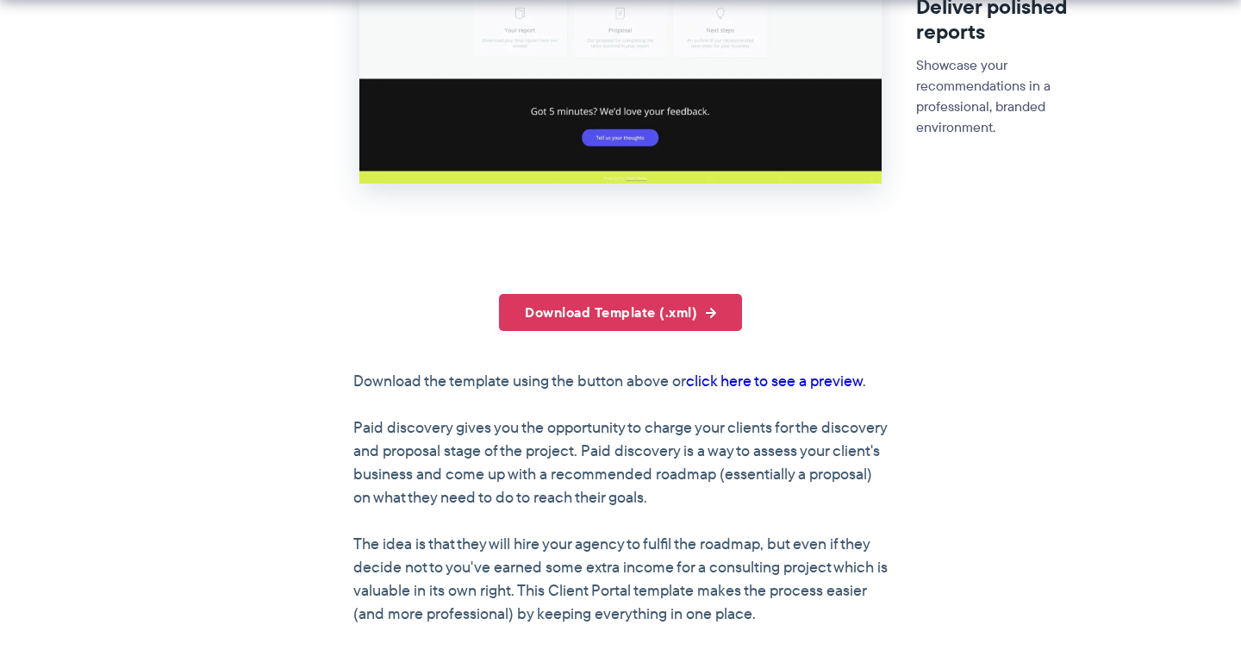
scroll to position [1036, 0]
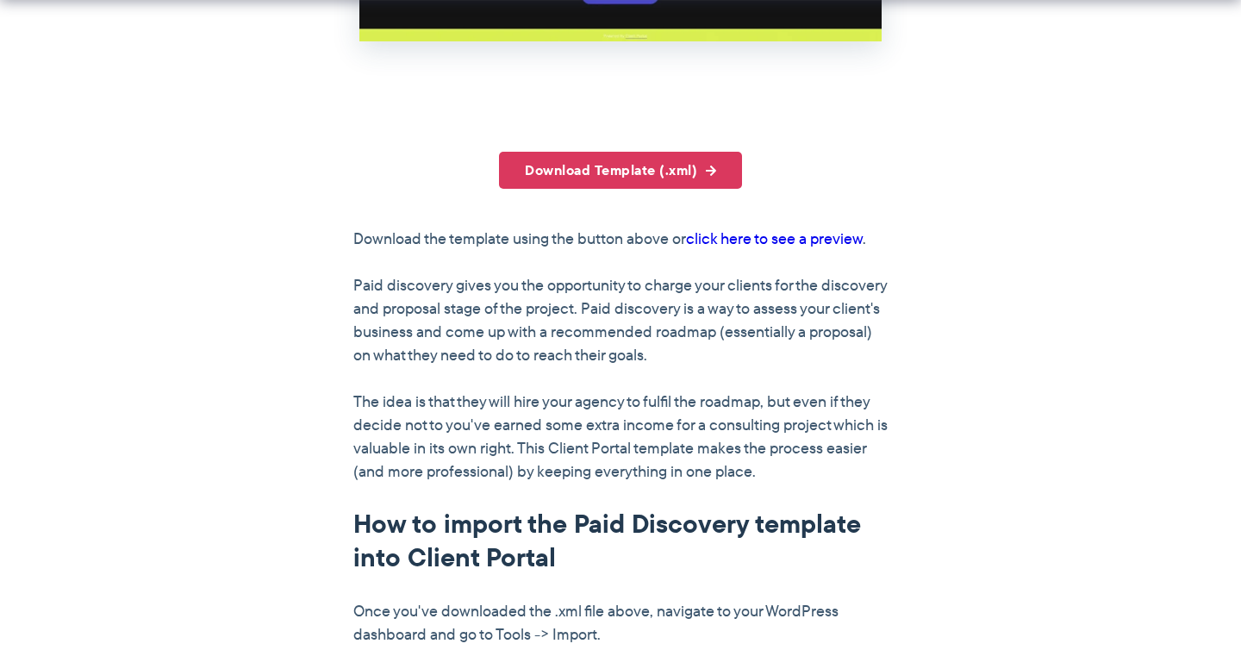
click at [757, 235] on link "click here to see a preview" at bounding box center [774, 238] width 177 height 22
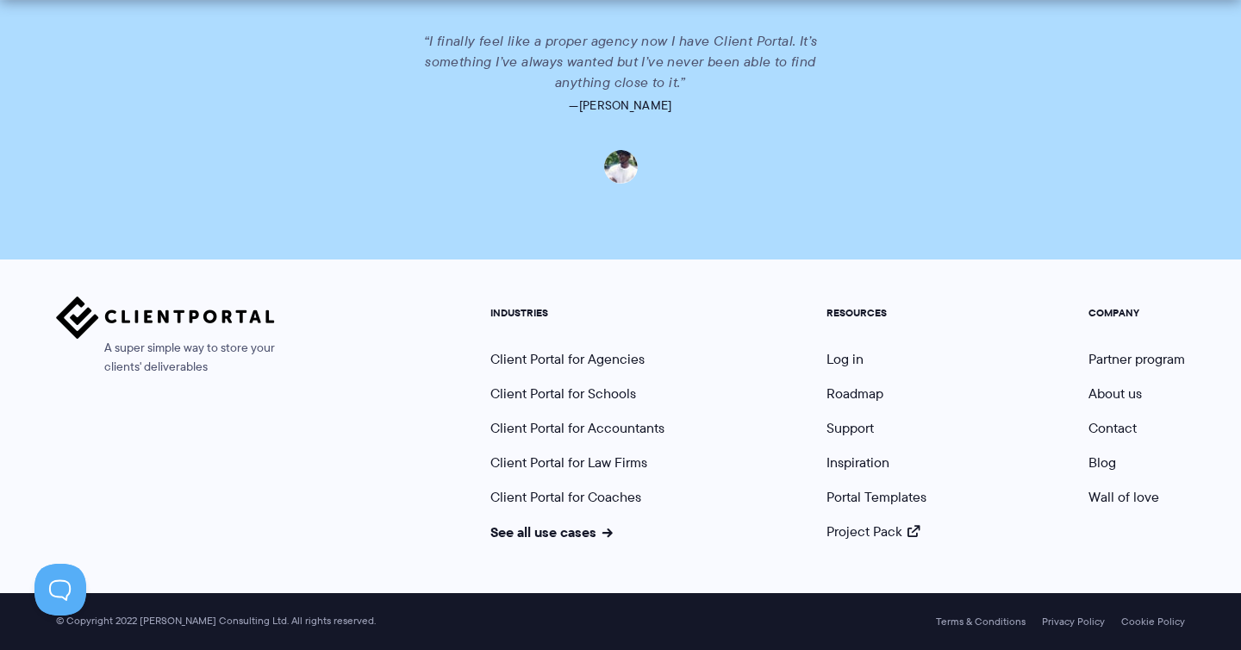
scroll to position [2872, 0]
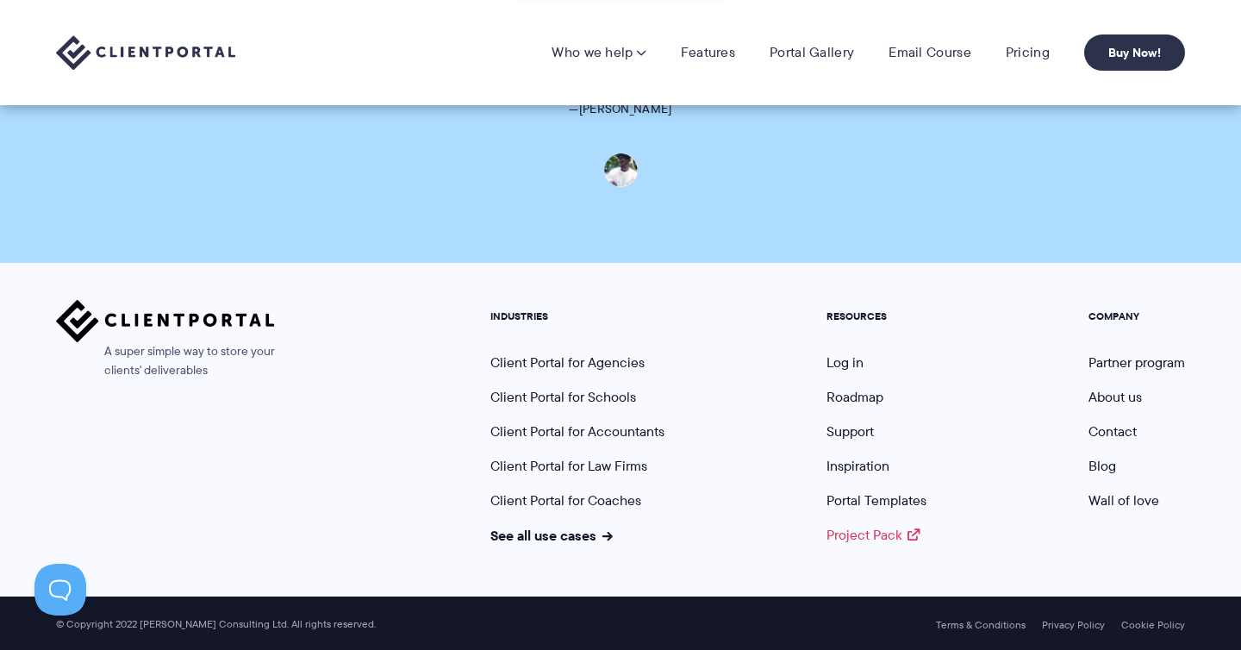
click at [852, 532] on link "Project Pack" at bounding box center [872, 535] width 93 height 20
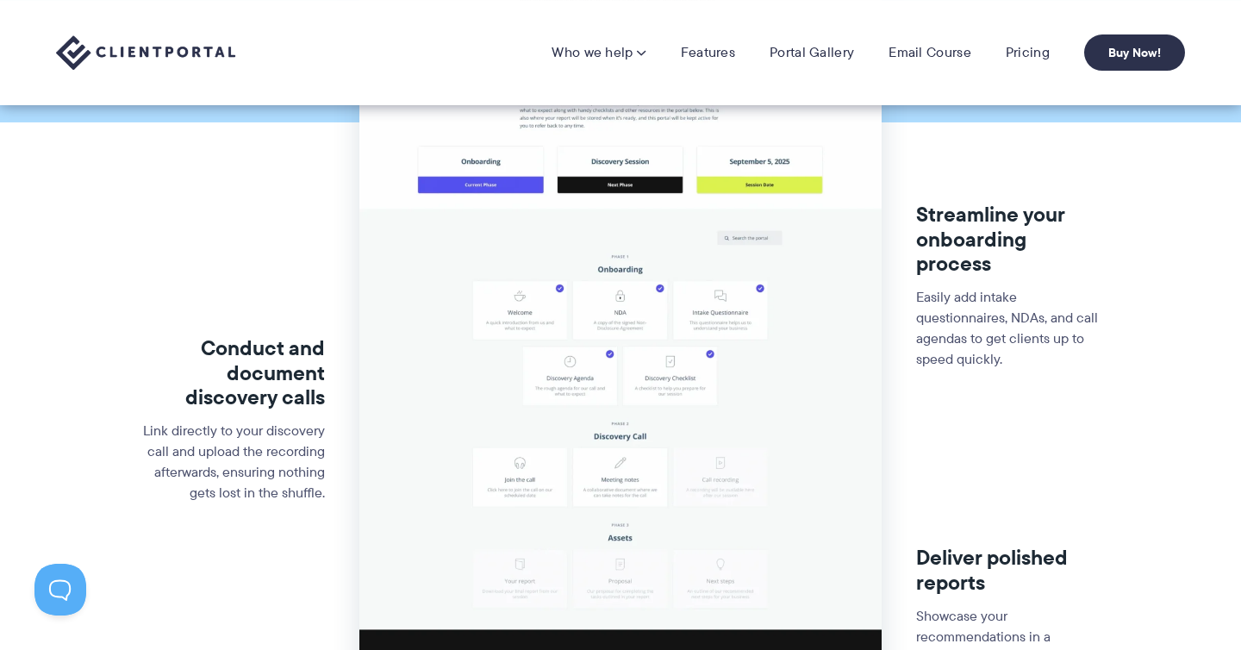
scroll to position [0, 0]
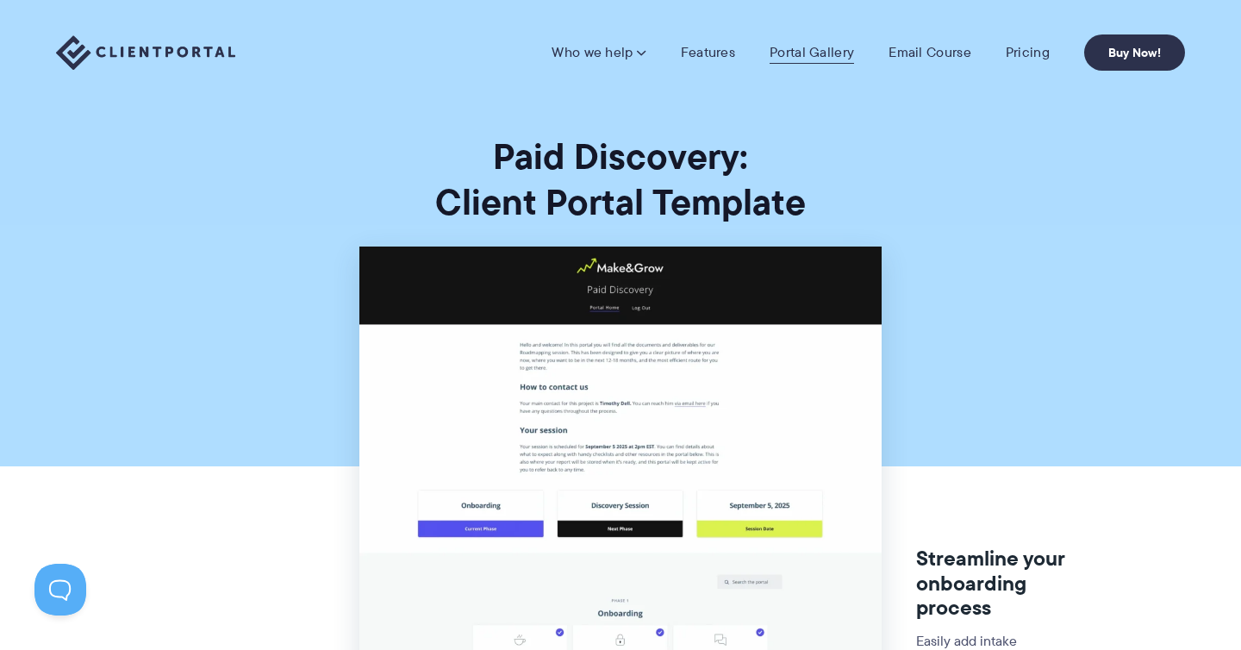
click at [806, 55] on link "Portal Gallery" at bounding box center [811, 52] width 84 height 17
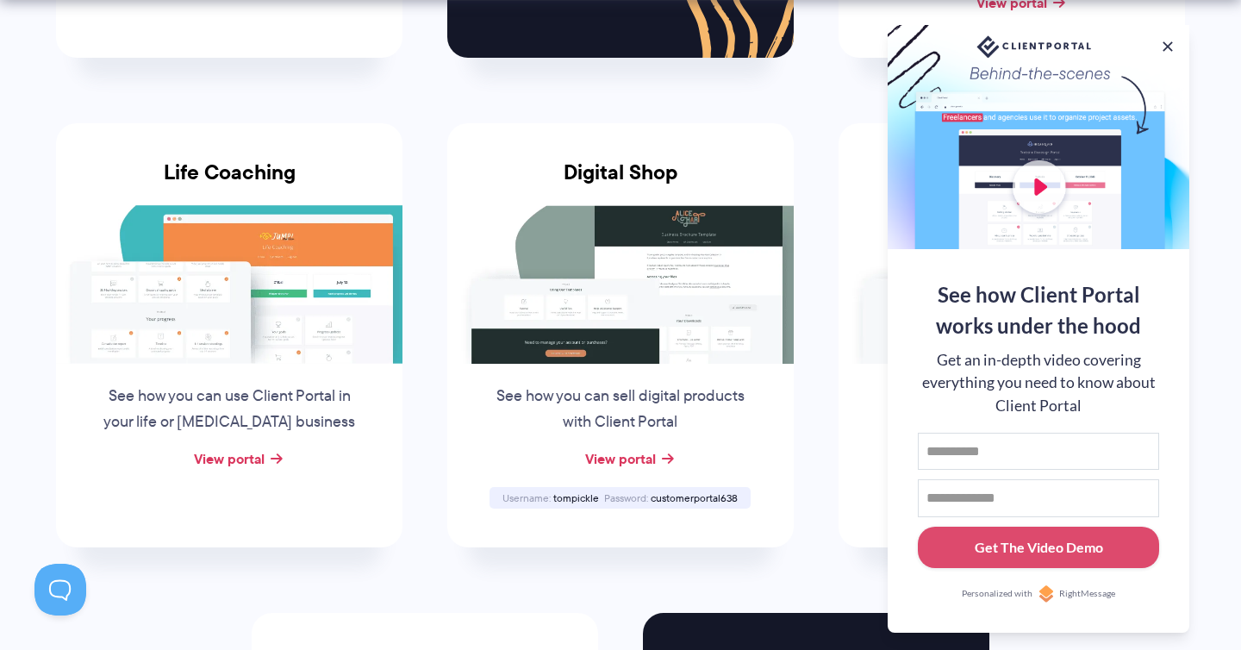
scroll to position [1249, 0]
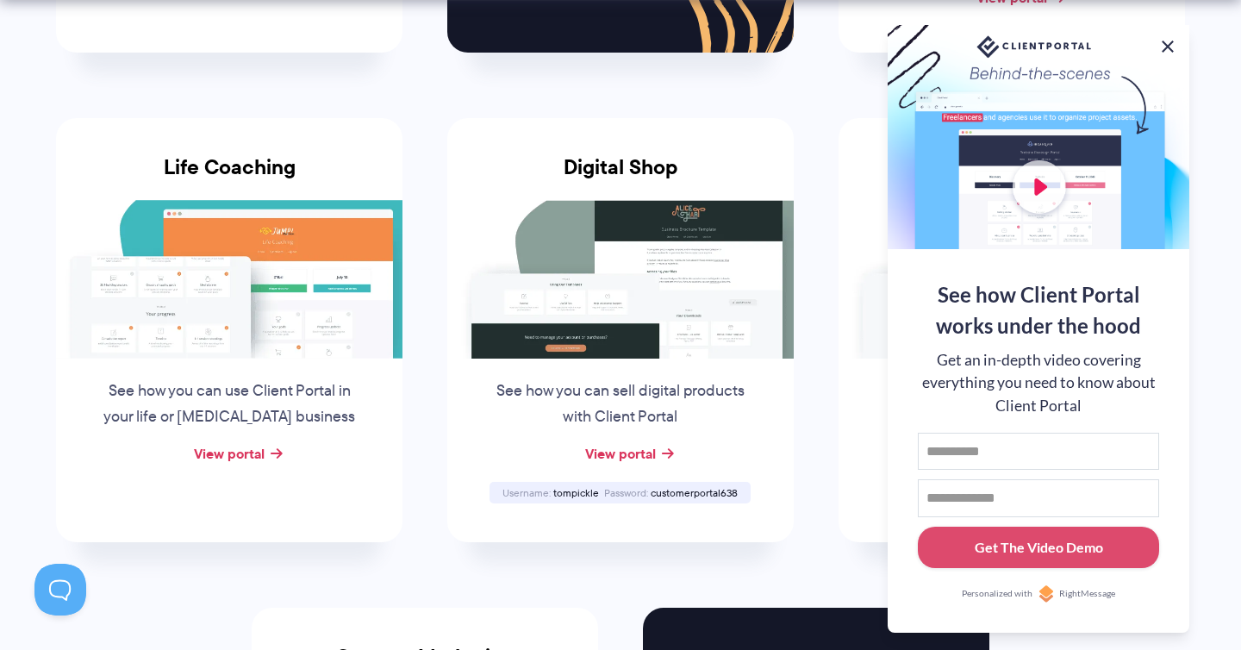
click at [1166, 41] on button at bounding box center [1167, 46] width 21 height 21
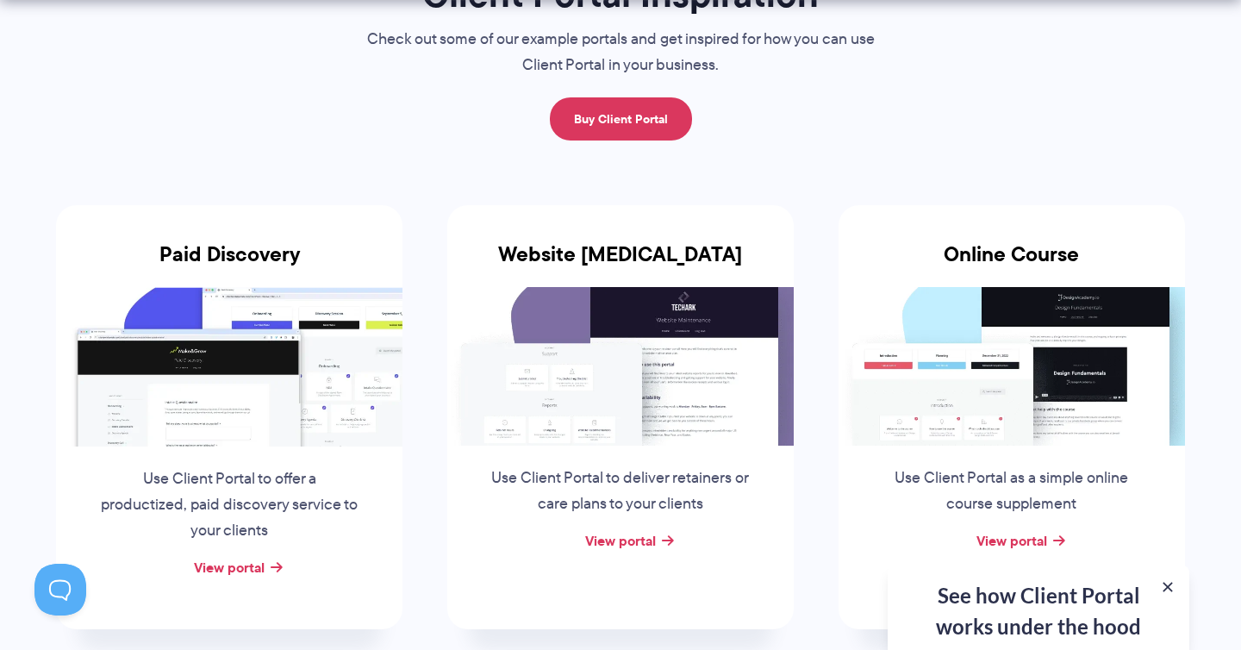
scroll to position [235, 0]
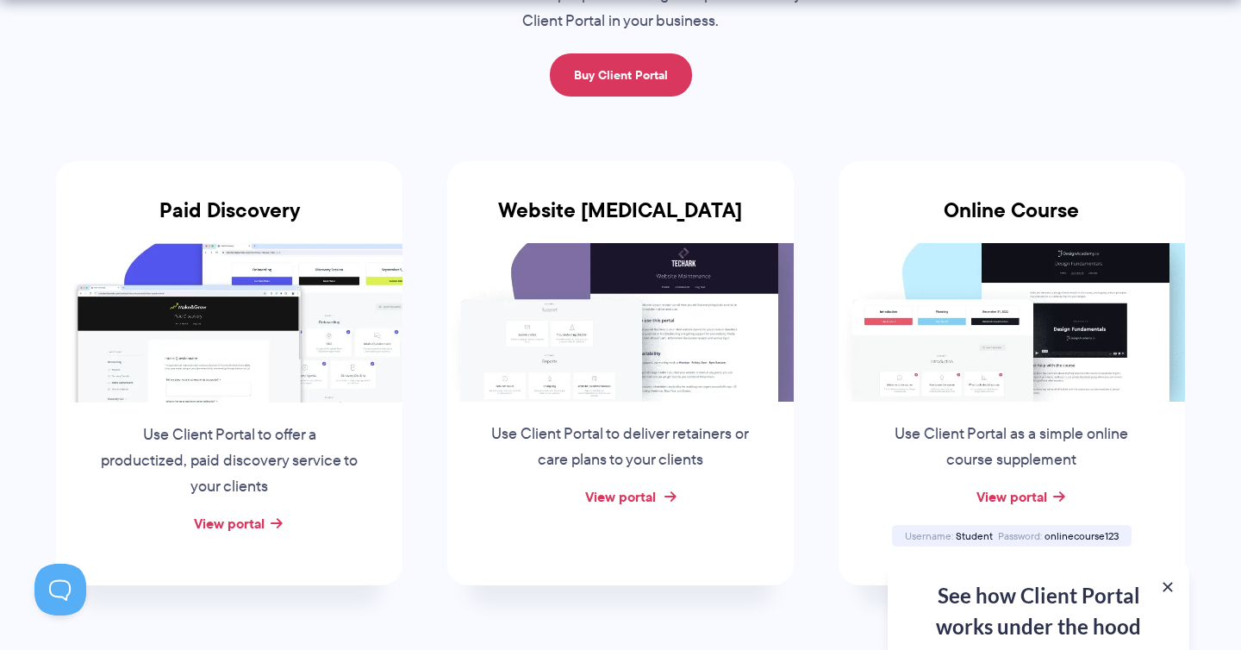
click at [607, 501] on link "View portal" at bounding box center [620, 496] width 71 height 21
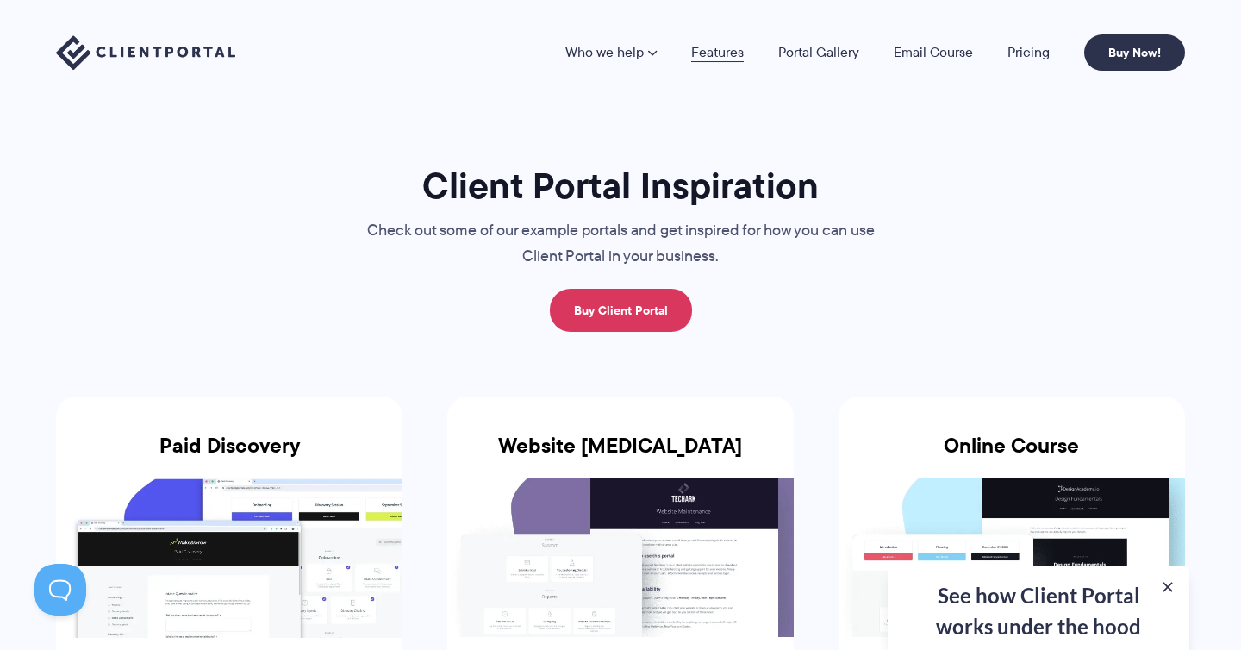
click at [725, 59] on link "Features" at bounding box center [717, 53] width 53 height 14
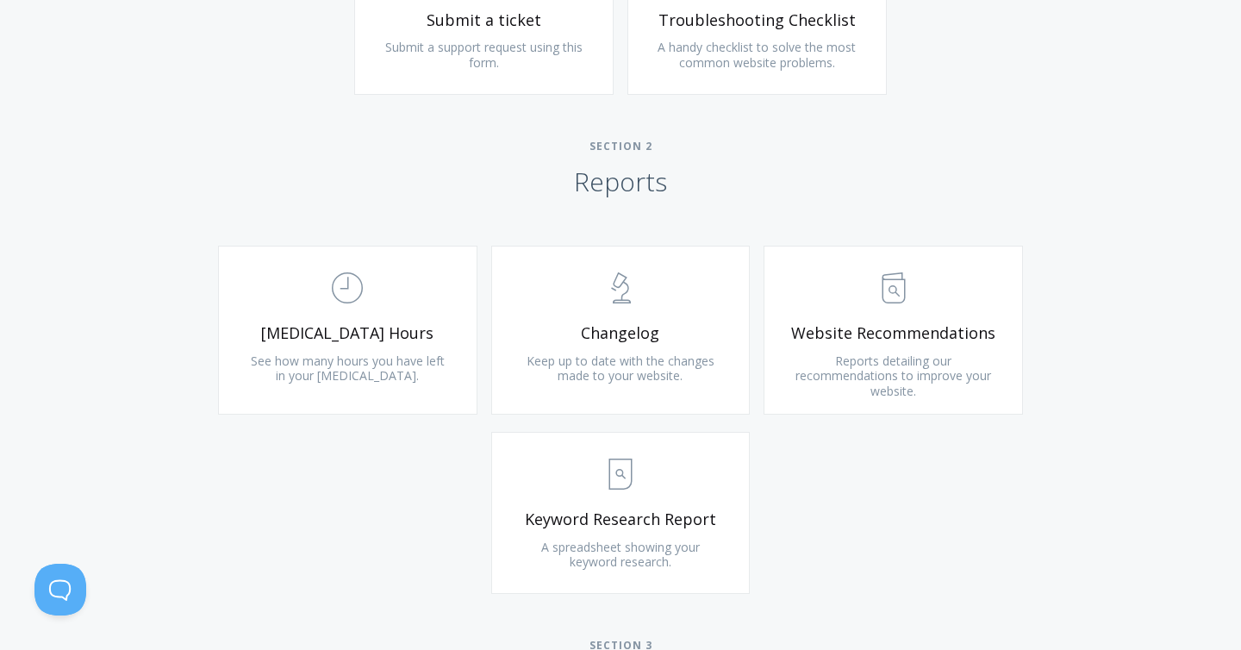
scroll to position [1048, 0]
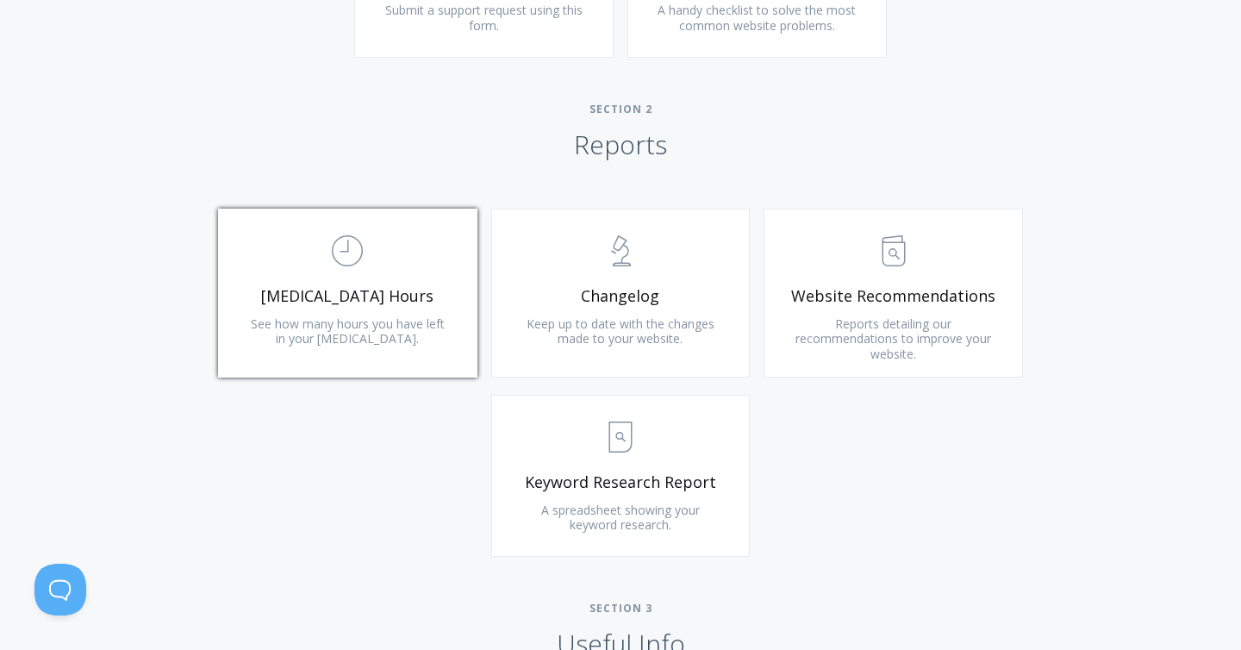
click at [252, 347] on link ".st0{fill:none;stroke:#000000;stroke-width:2;stroke-miterlimit:10;} Untitled-18…" at bounding box center [347, 292] width 259 height 169
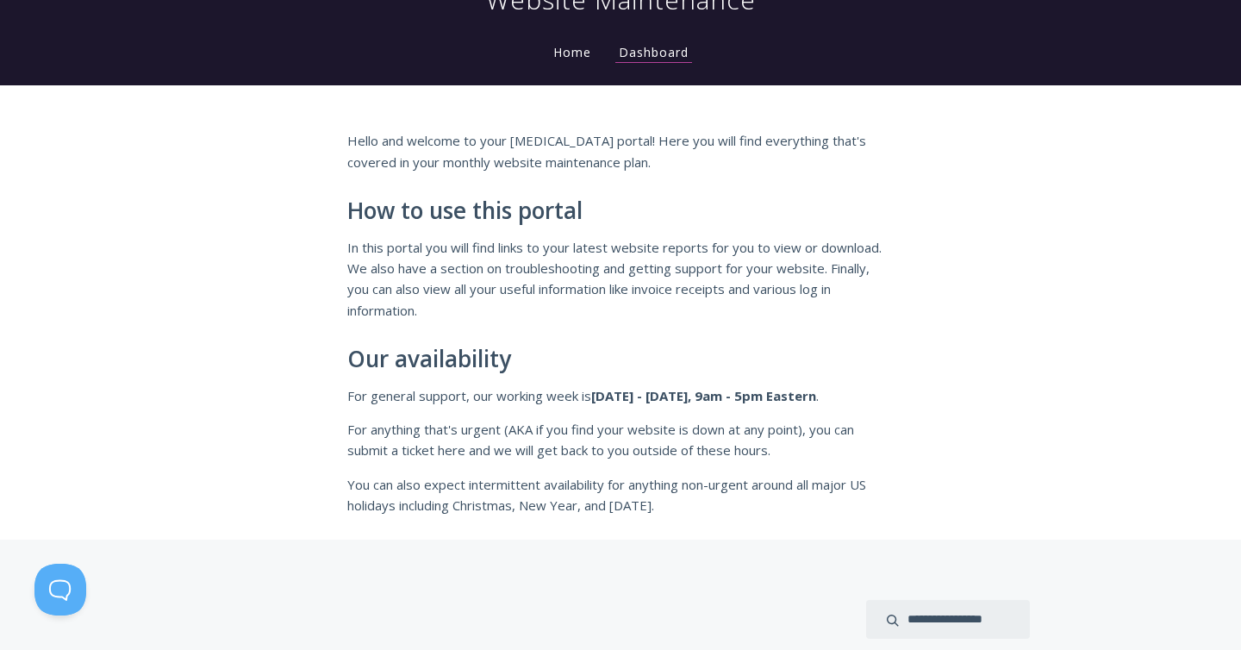
scroll to position [0, 0]
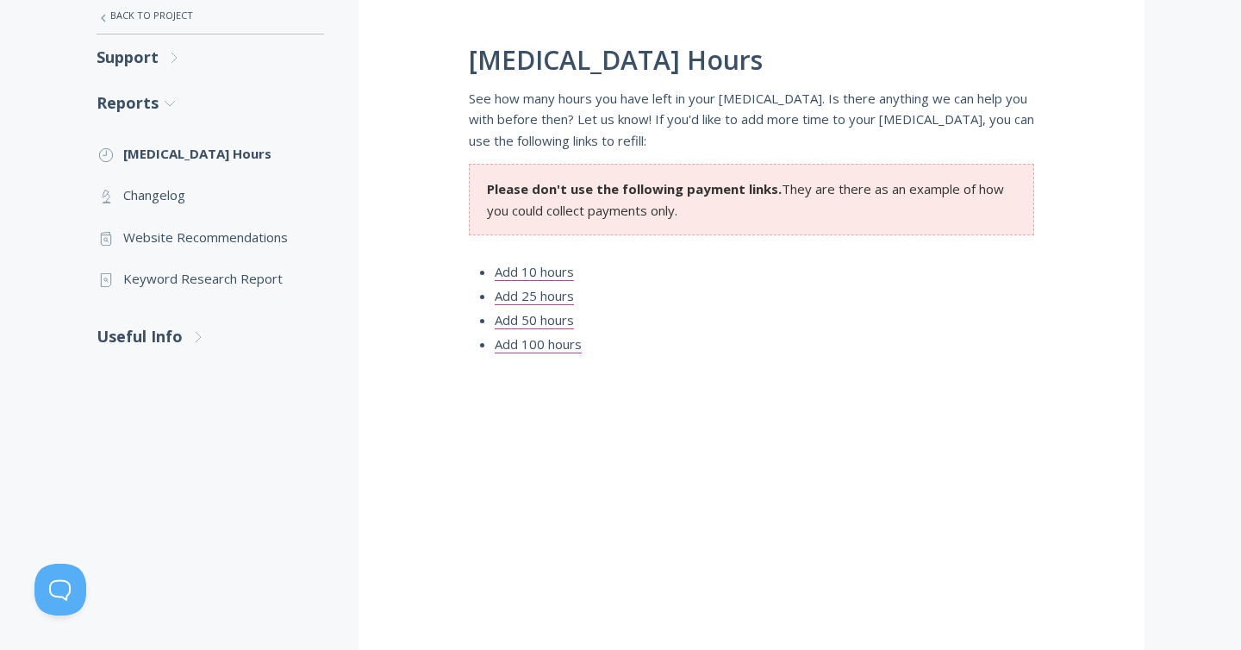
scroll to position [349, 0]
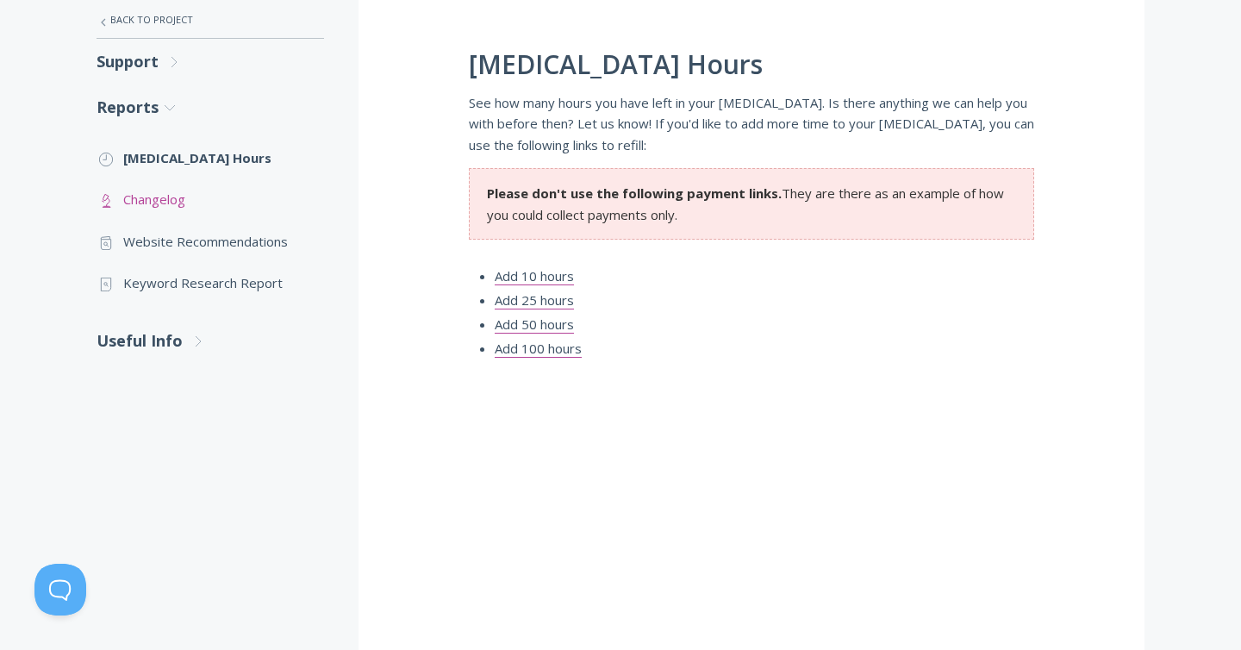
click at [144, 189] on link ".st0{fill:none;stroke:#000000;stroke-width:2;stroke-miterlimit:10;} Untitled-25…" at bounding box center [209, 198] width 227 height 41
click at [200, 235] on link ".st0{fill:none;stroke:#000000;stroke-width:2;stroke-miterlimit:10;} Untitled-13…" at bounding box center [209, 241] width 227 height 41
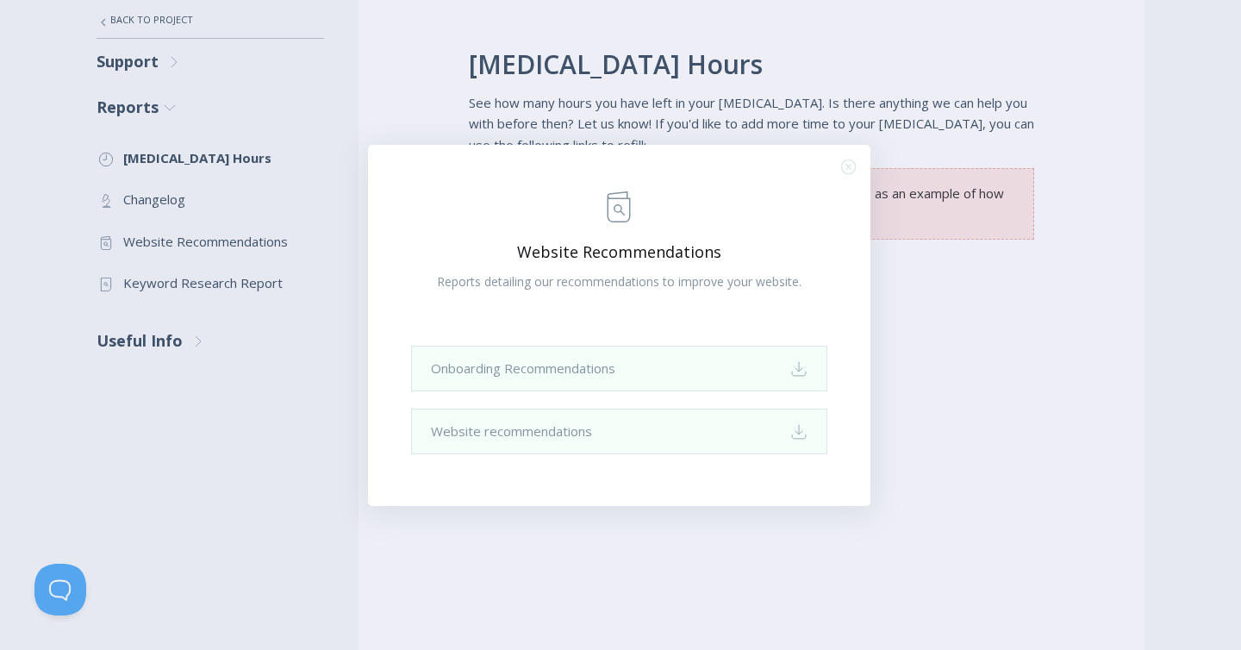
click at [221, 301] on div ".st0{fill:none;stroke:#000000;stroke-width:2;stroke-miterlimit:10;} Untitled-13…" at bounding box center [620, 325] width 1241 height 650
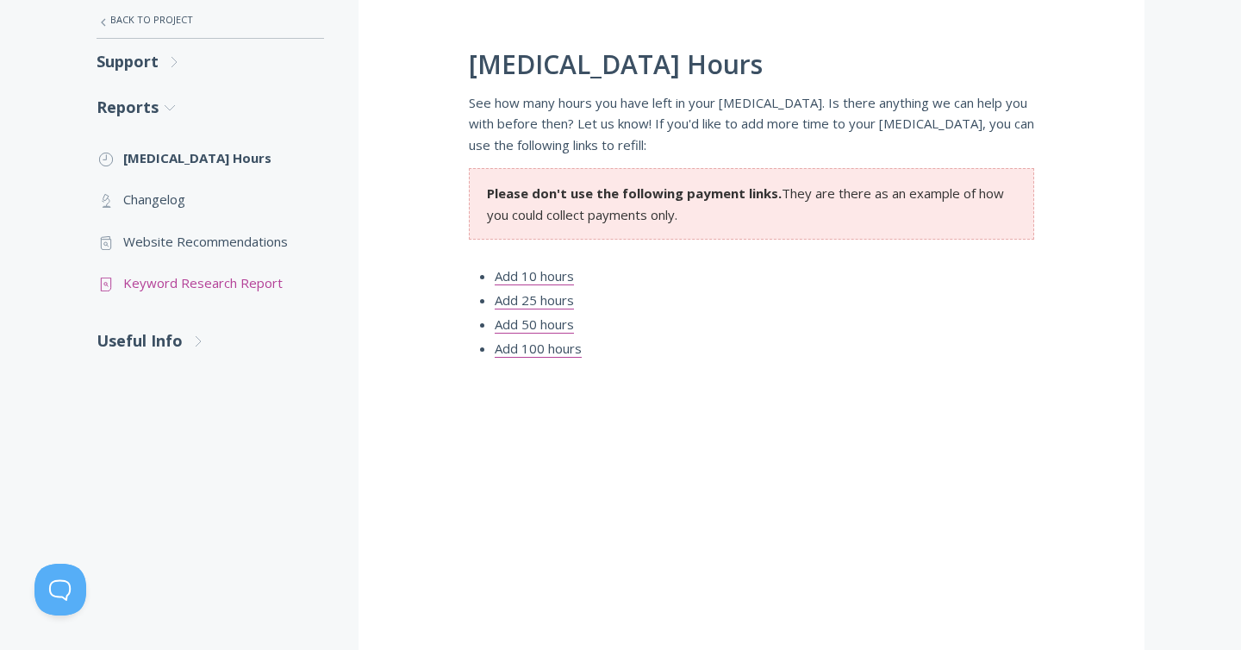
click at [214, 293] on link ".st0{fill:none;stroke:#000000;stroke-width:2;stroke-miterlimit:10;} Untitled-15…" at bounding box center [209, 282] width 227 height 41
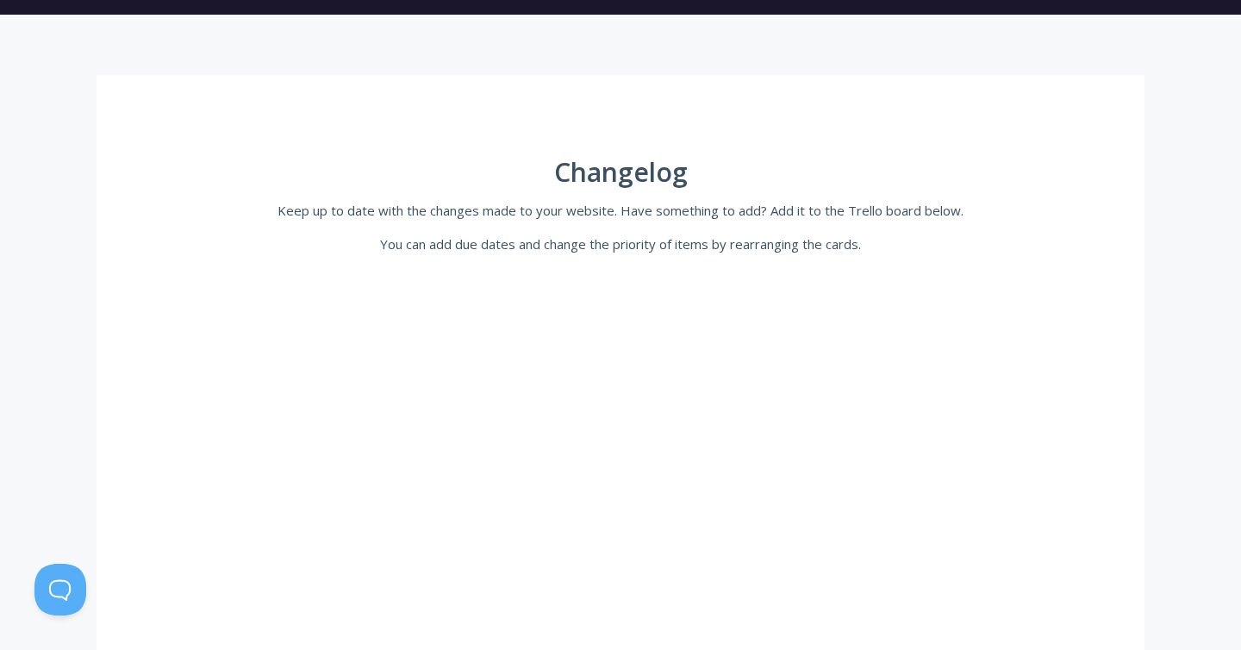
scroll to position [223, 0]
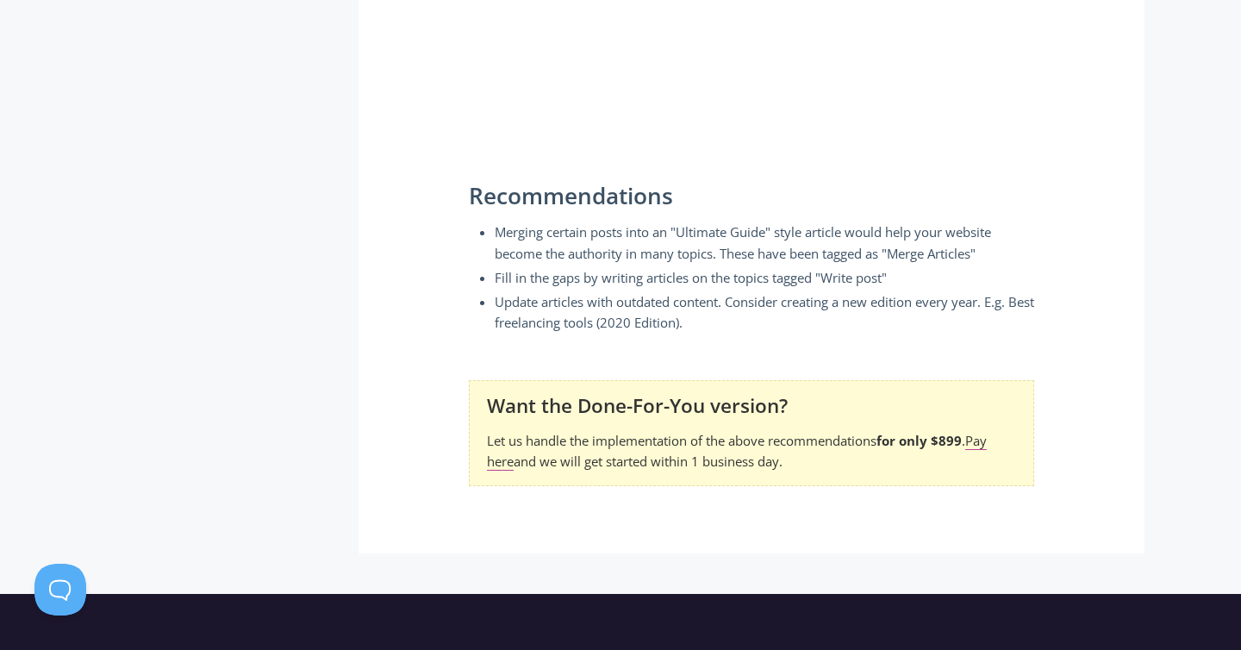
scroll to position [952, 0]
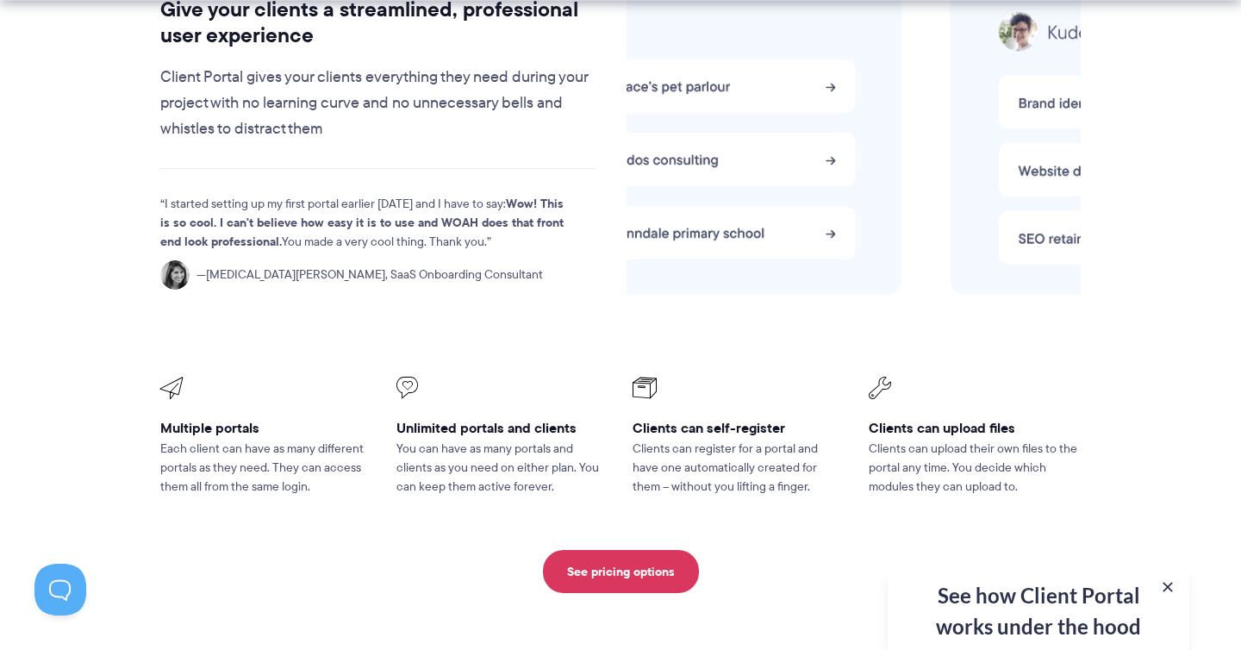
scroll to position [3787, 0]
